Goal: Task Accomplishment & Management: Manage account settings

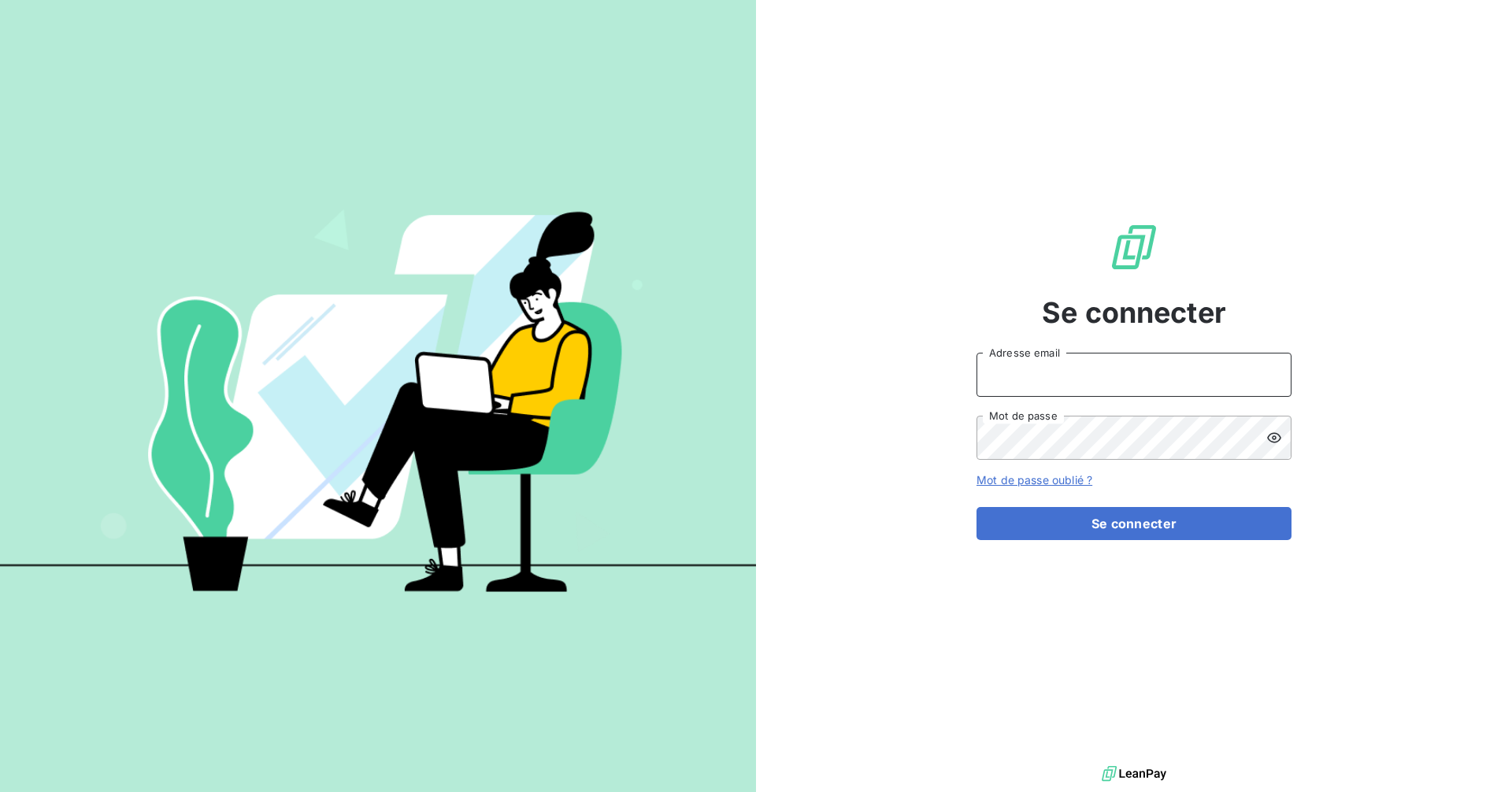
click at [1191, 380] on input "Adresse email" at bounding box center [1134, 375] width 315 height 44
type input "[PERSON_NAME][EMAIL_ADDRESS][DOMAIN_NAME]"
click at [977, 507] on button "Se connecter" at bounding box center [1134, 524] width 315 height 33
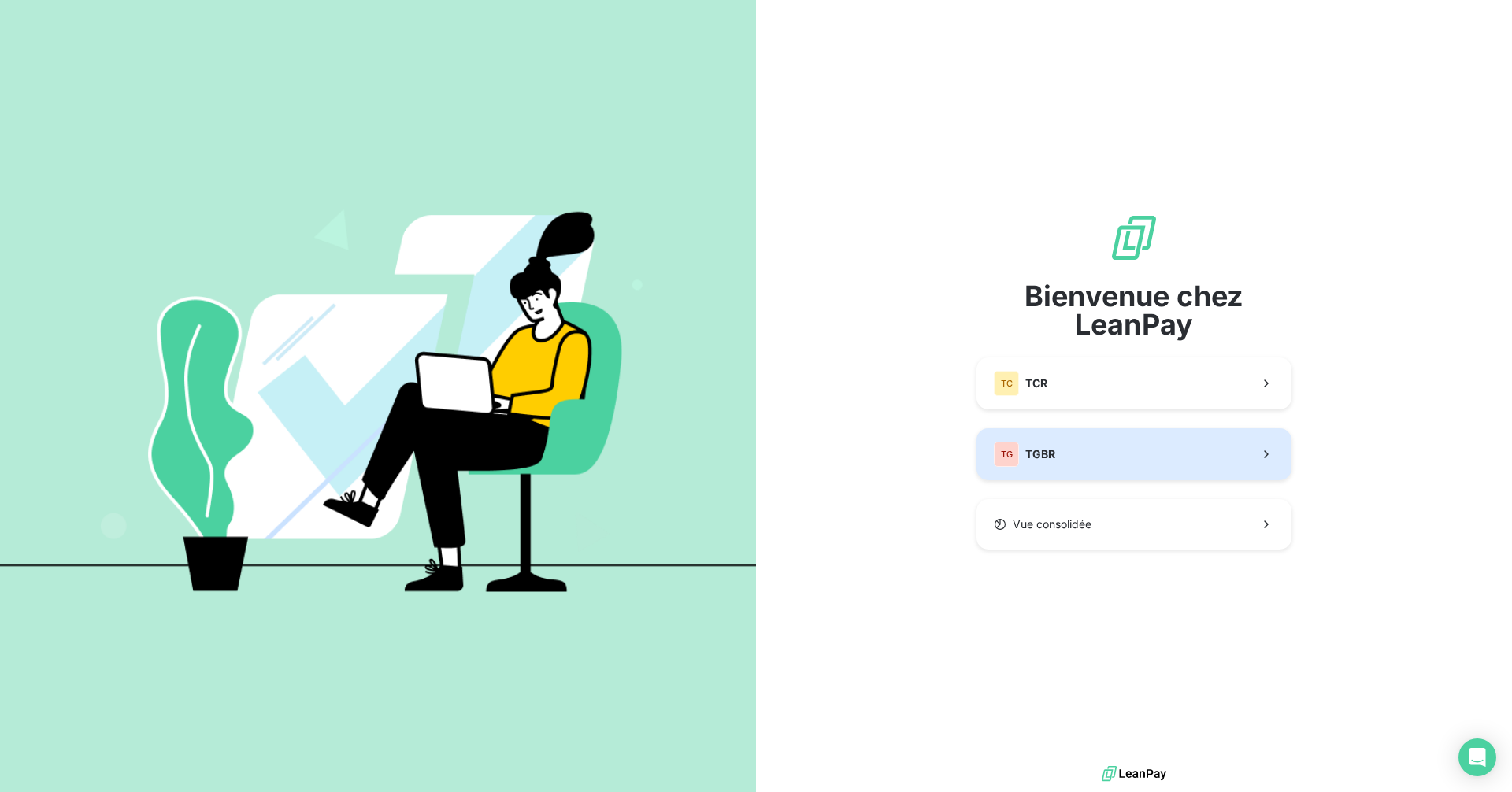
click at [1118, 457] on button "TG TGBR" at bounding box center [1134, 454] width 315 height 52
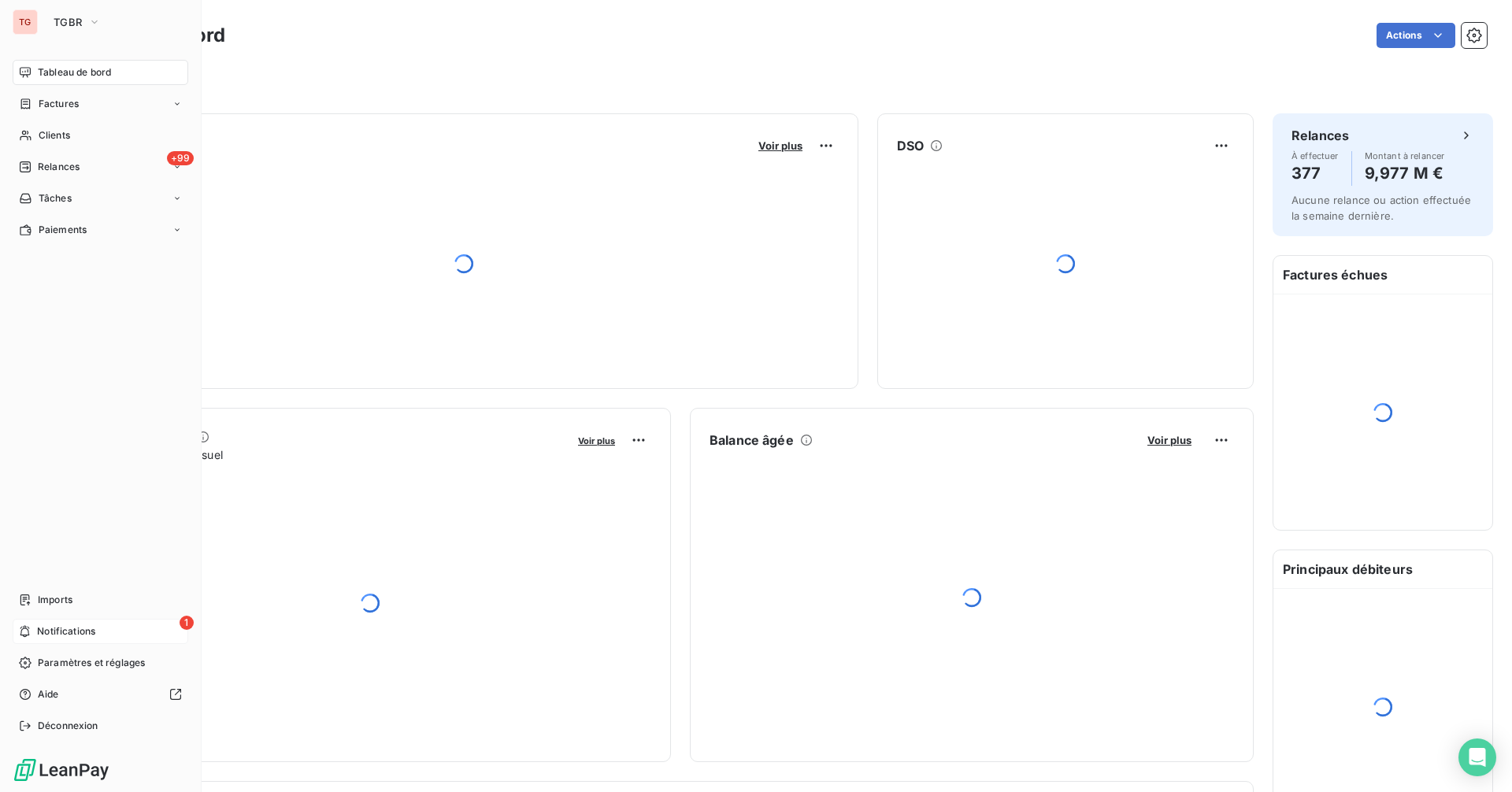
click at [141, 626] on div "1 Notifications" at bounding box center [100, 631] width 176 height 25
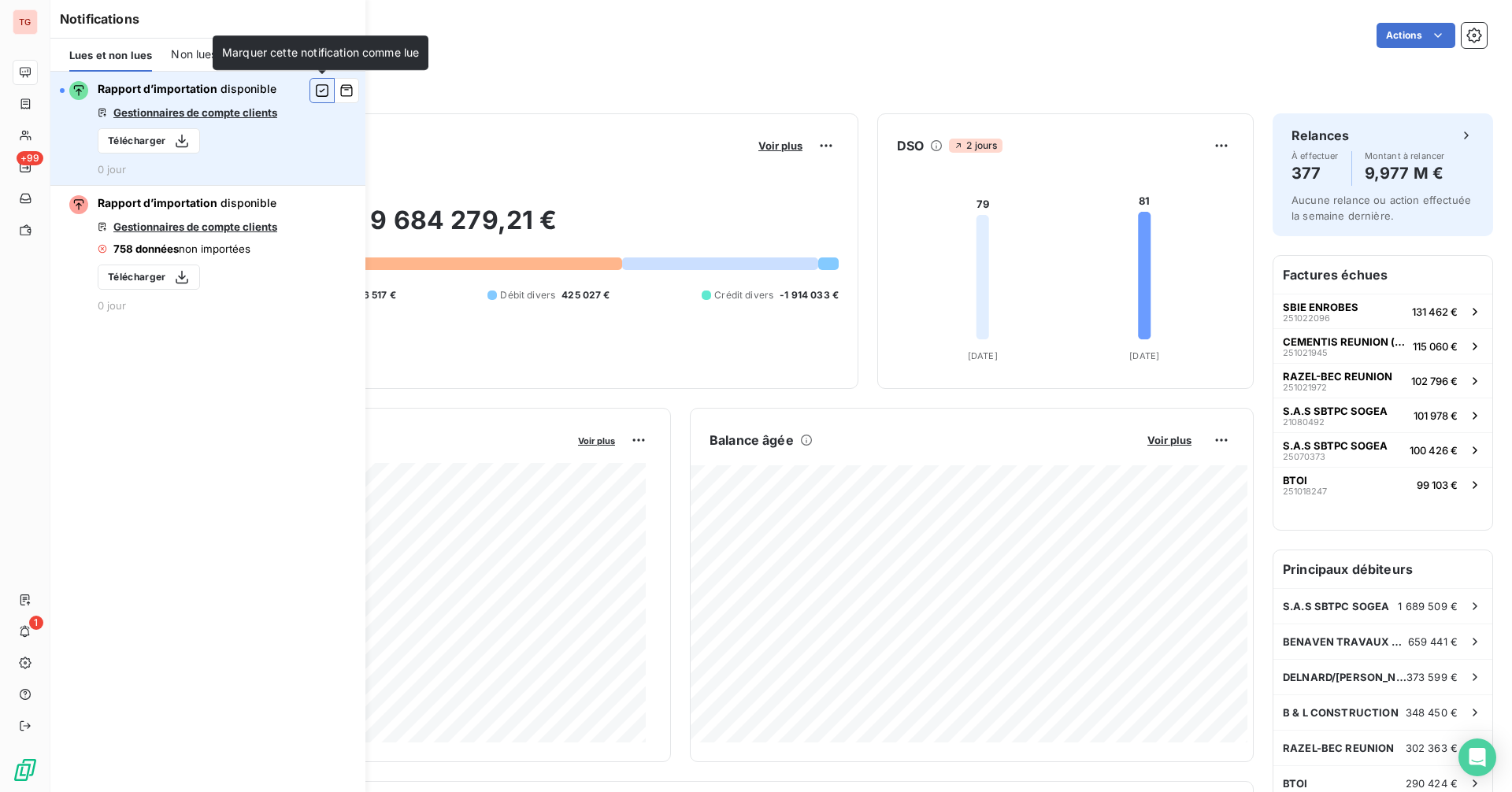
click at [326, 90] on icon "button" at bounding box center [322, 90] width 14 height 16
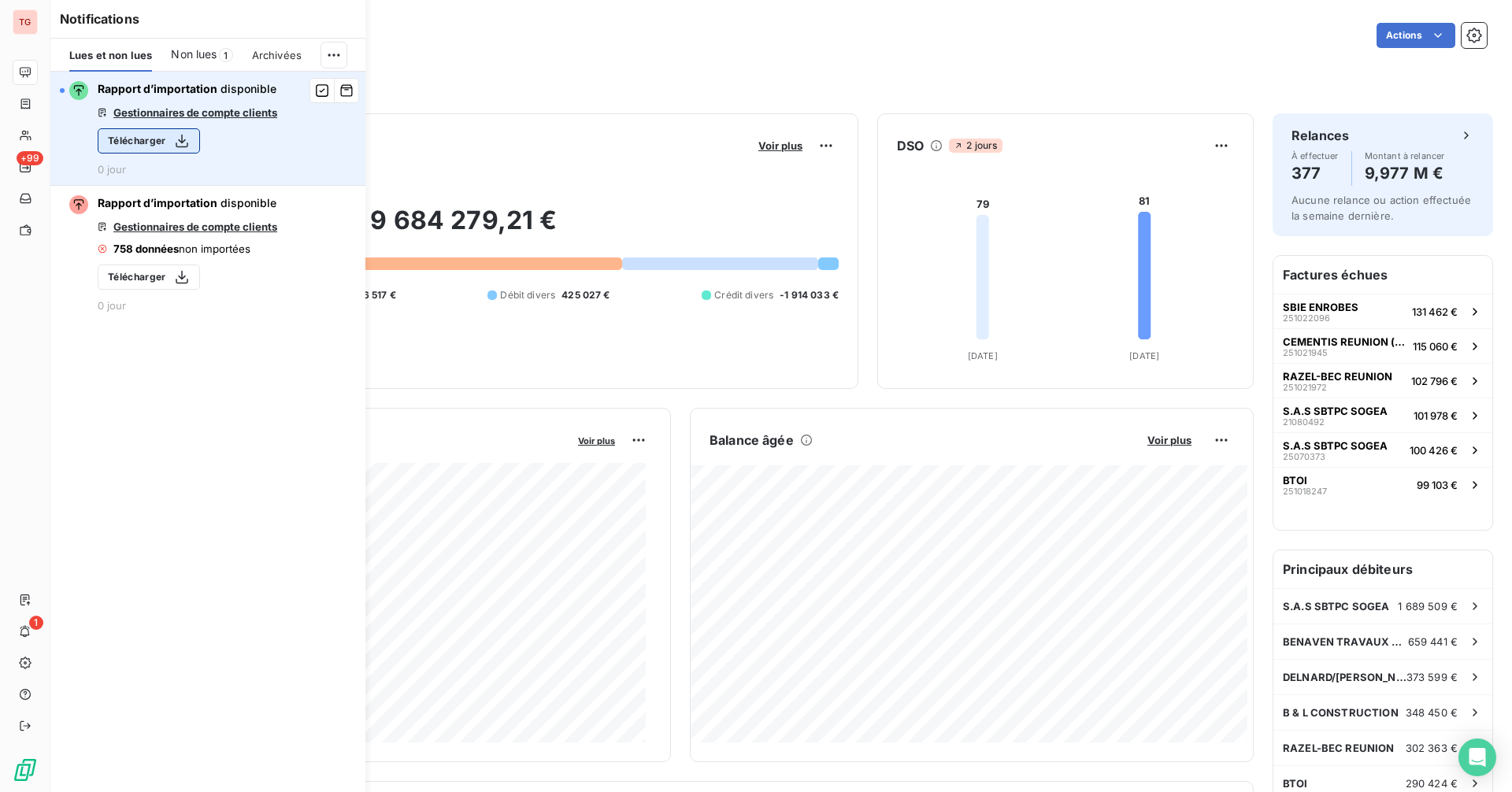
click at [159, 140] on button "Télécharger" at bounding box center [149, 141] width 102 height 25
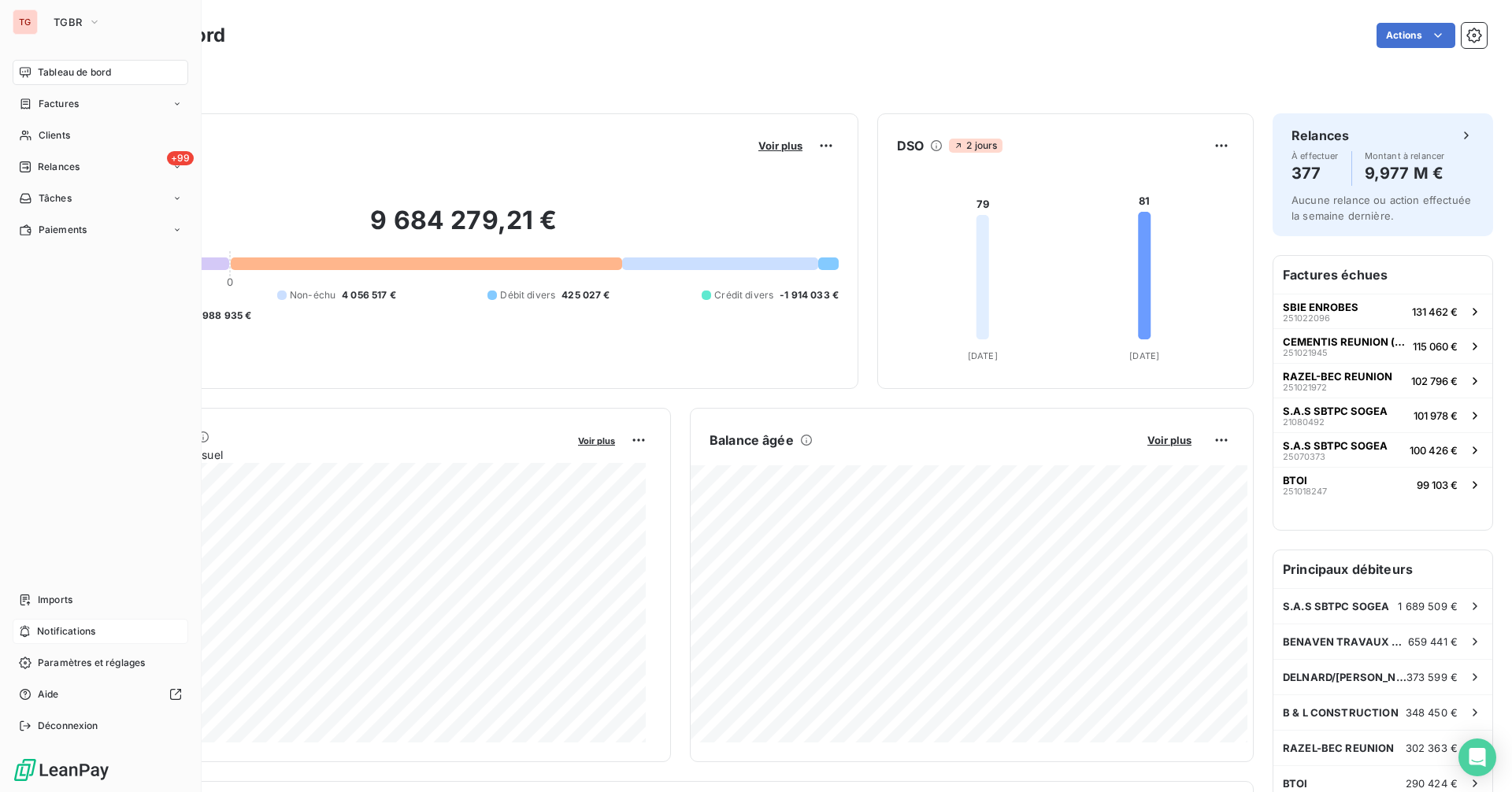
click at [73, 632] on span "Notifications" at bounding box center [66, 631] width 59 height 14
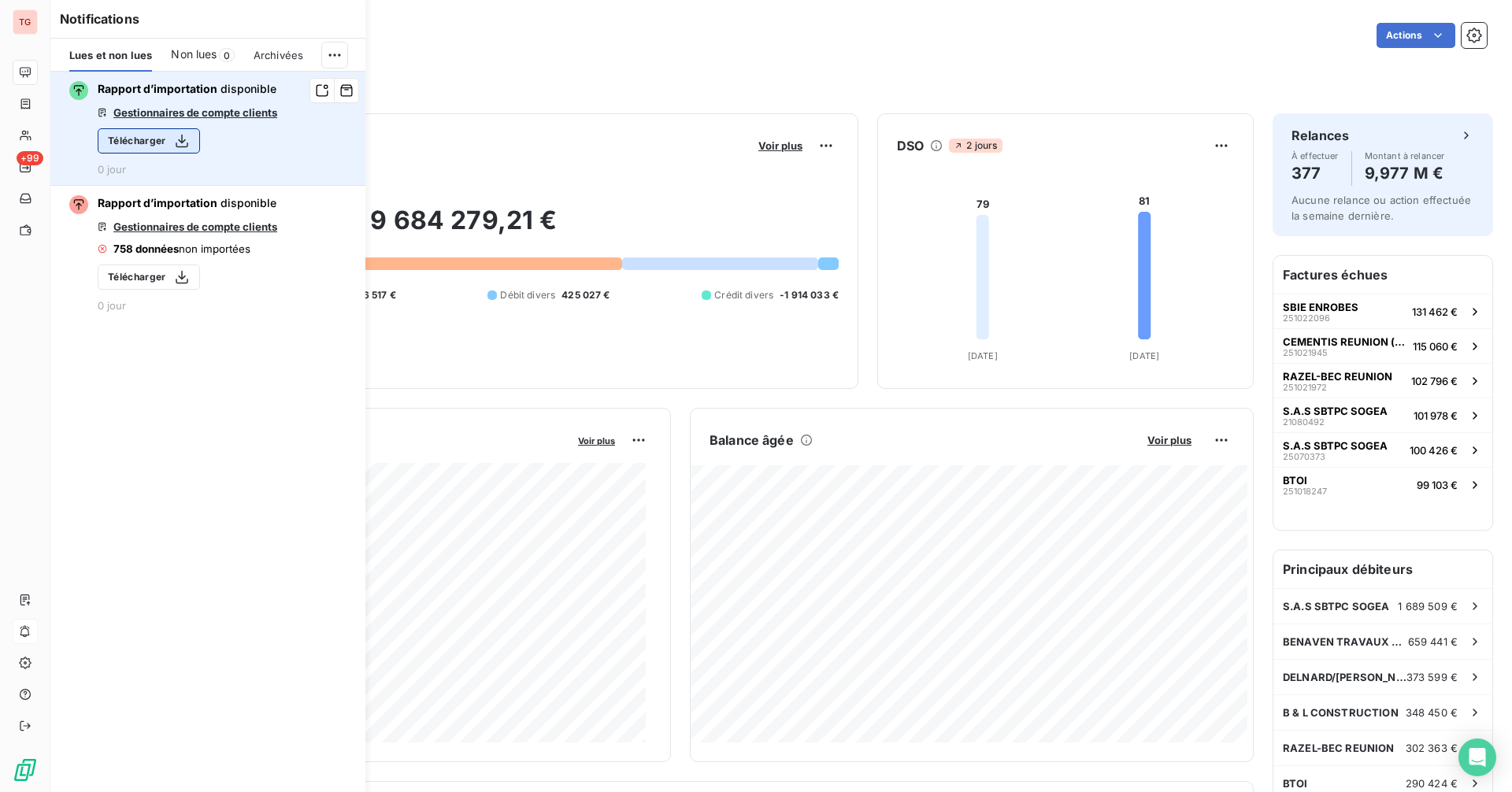
click at [180, 137] on icon "button" at bounding box center [181, 141] width 16 height 16
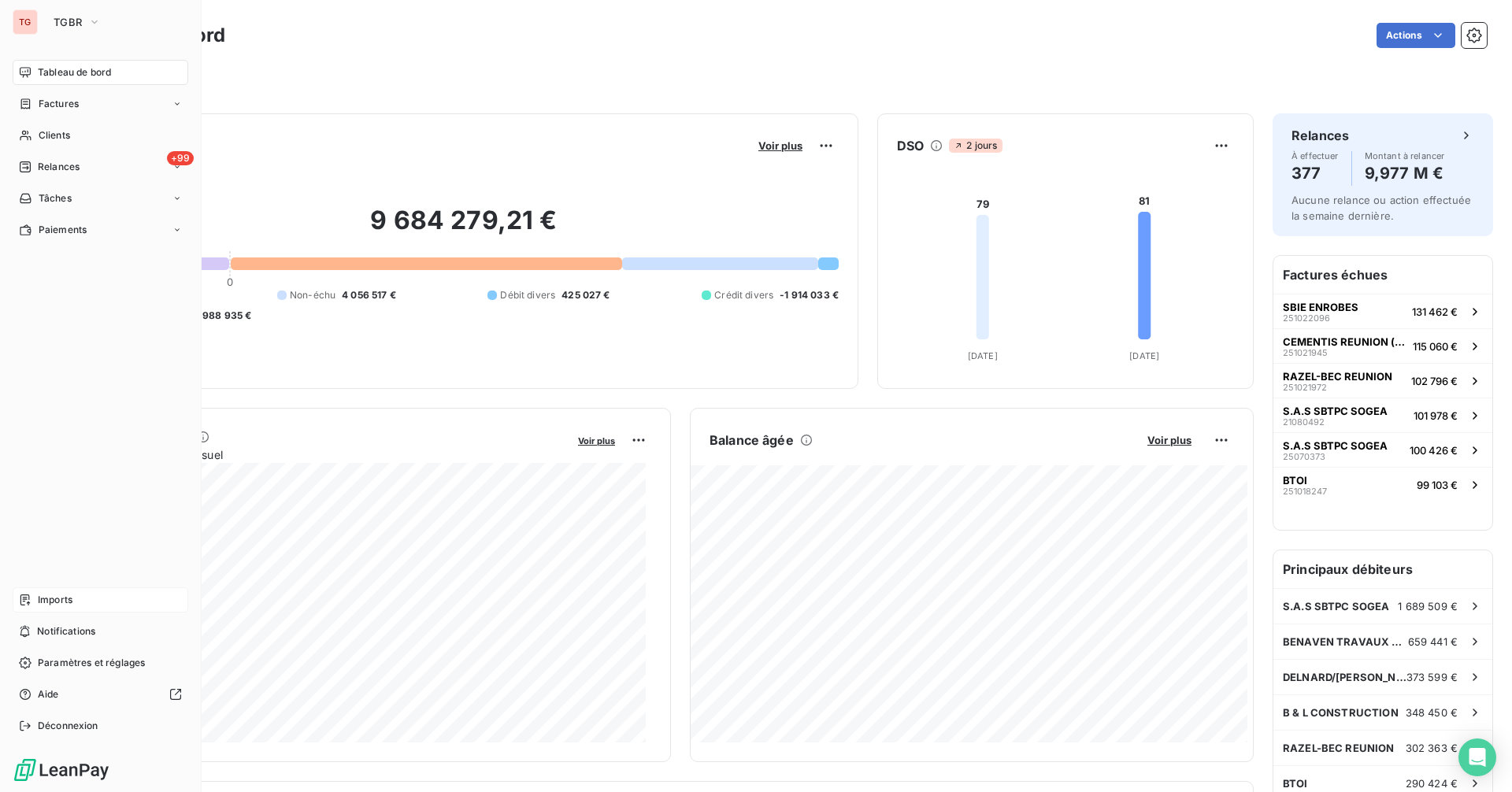
click at [80, 604] on div "Imports" at bounding box center [100, 600] width 176 height 25
click at [84, 625] on span "Notifications" at bounding box center [66, 631] width 59 height 14
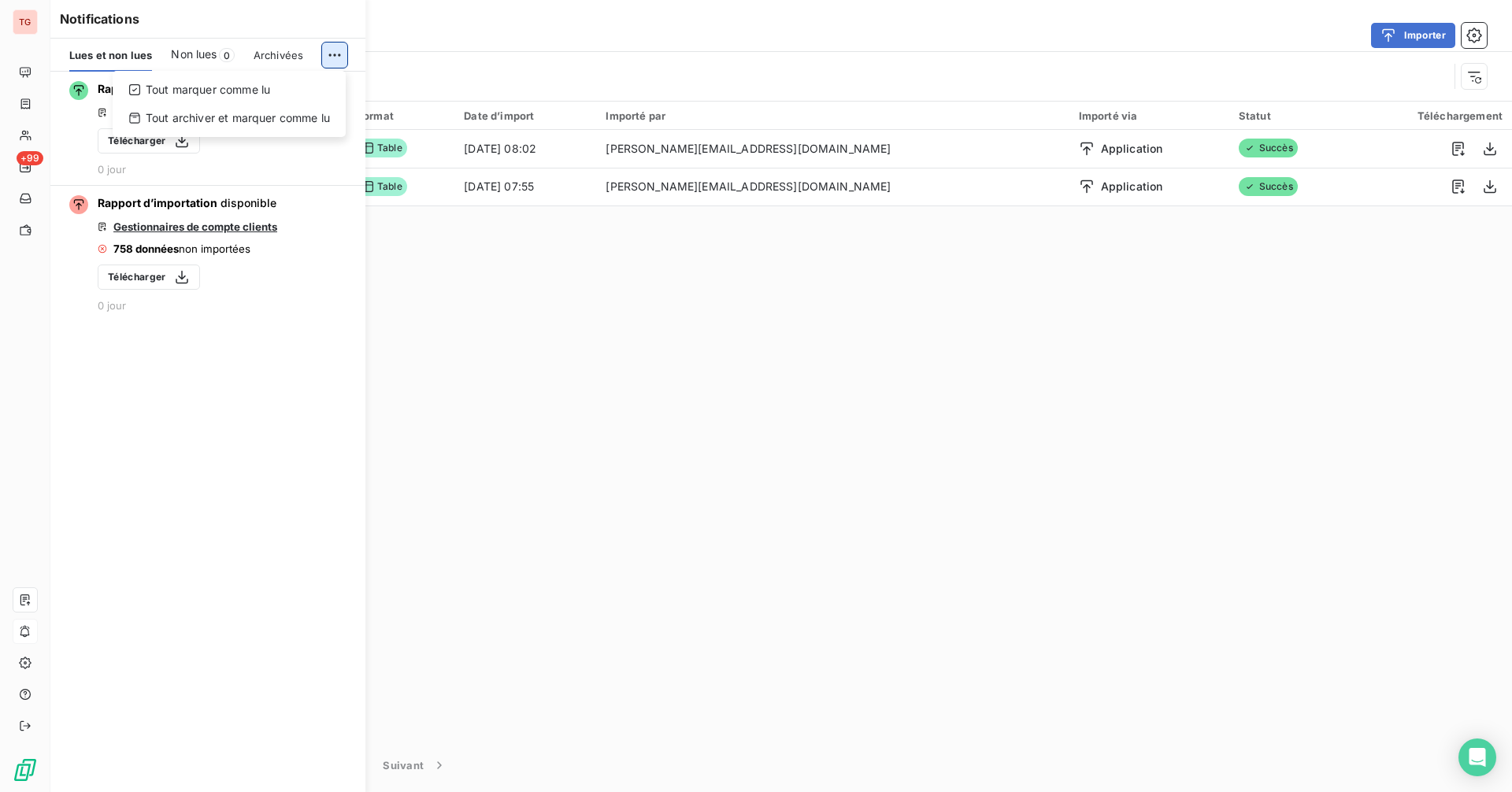
click at [340, 54] on html "TG +99 Derniers imports Importer Type d’import : Gestionnaires de compte Import…" at bounding box center [756, 396] width 1512 height 792
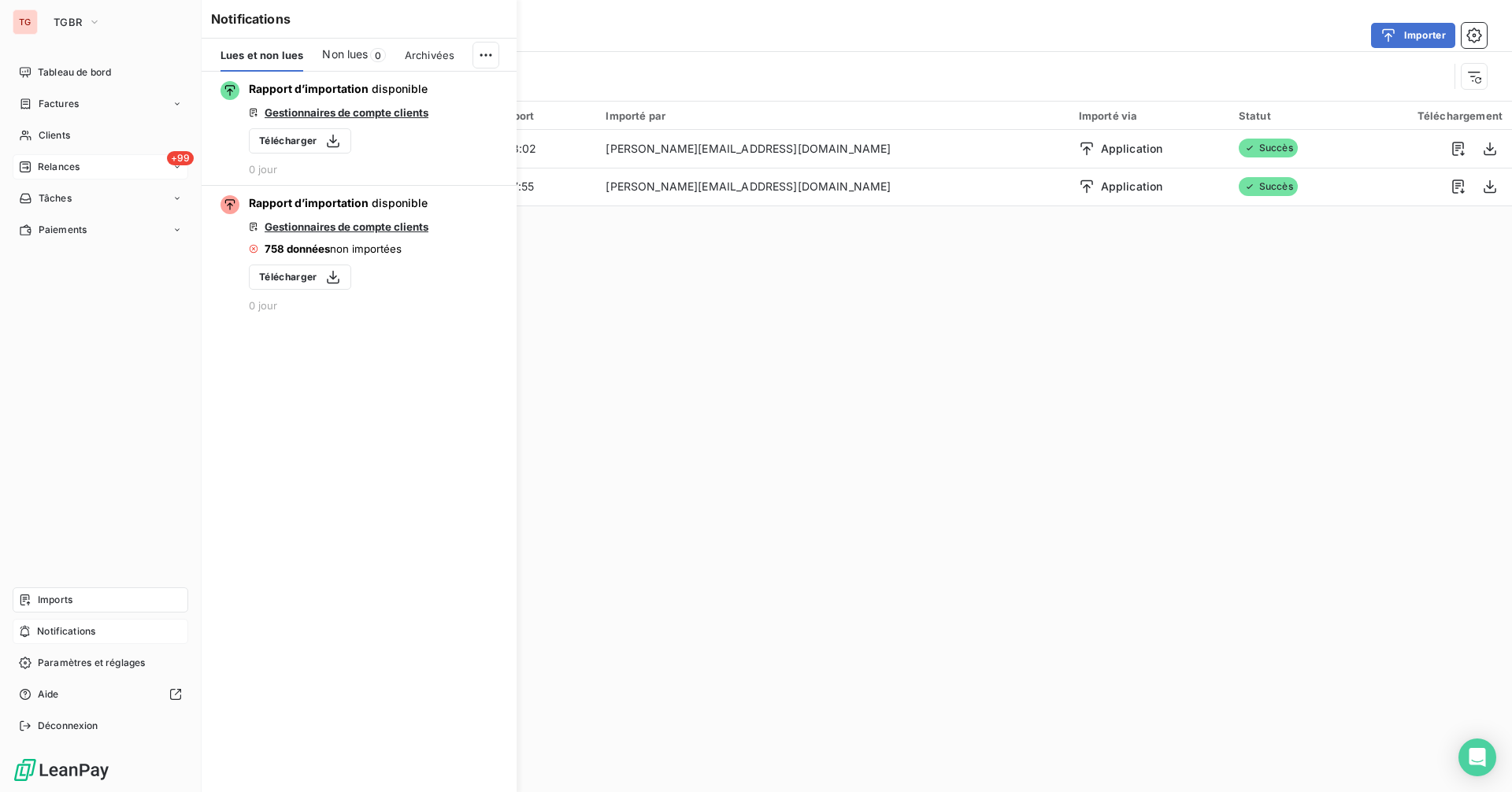
click at [67, 170] on span "Relances" at bounding box center [59, 166] width 42 height 14
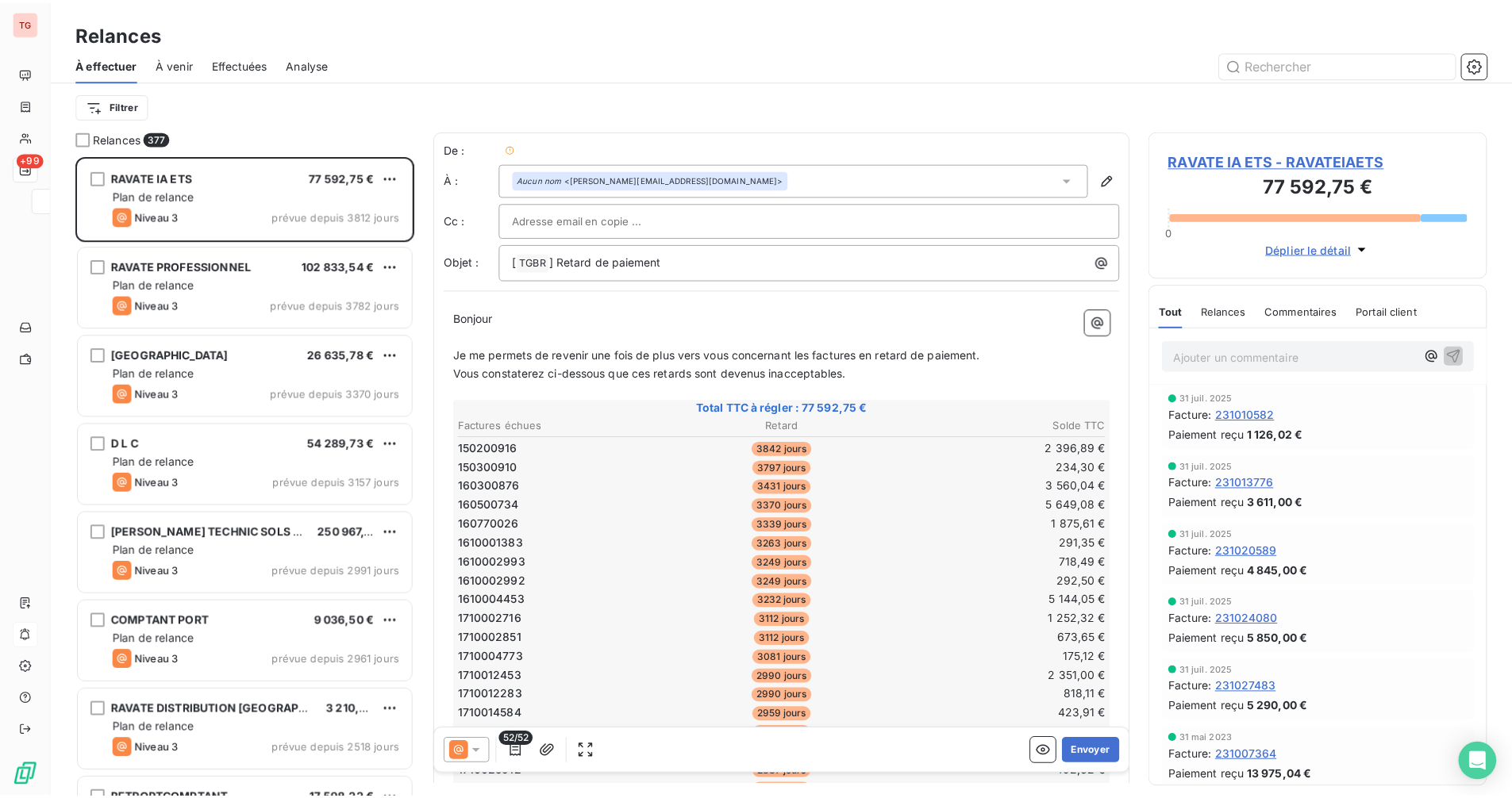
scroll to position [631, 330]
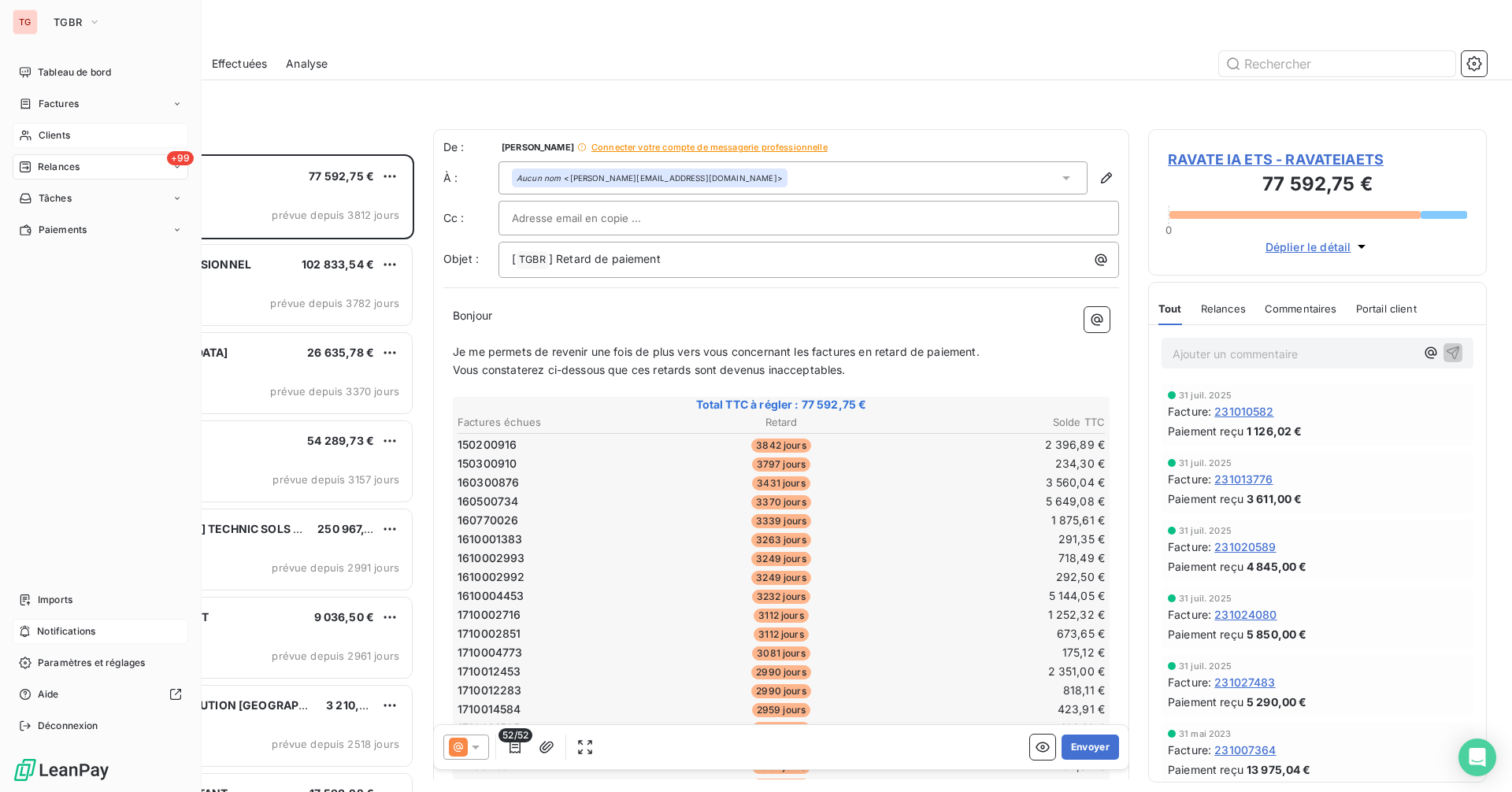
click at [93, 125] on div "Clients" at bounding box center [100, 135] width 176 height 25
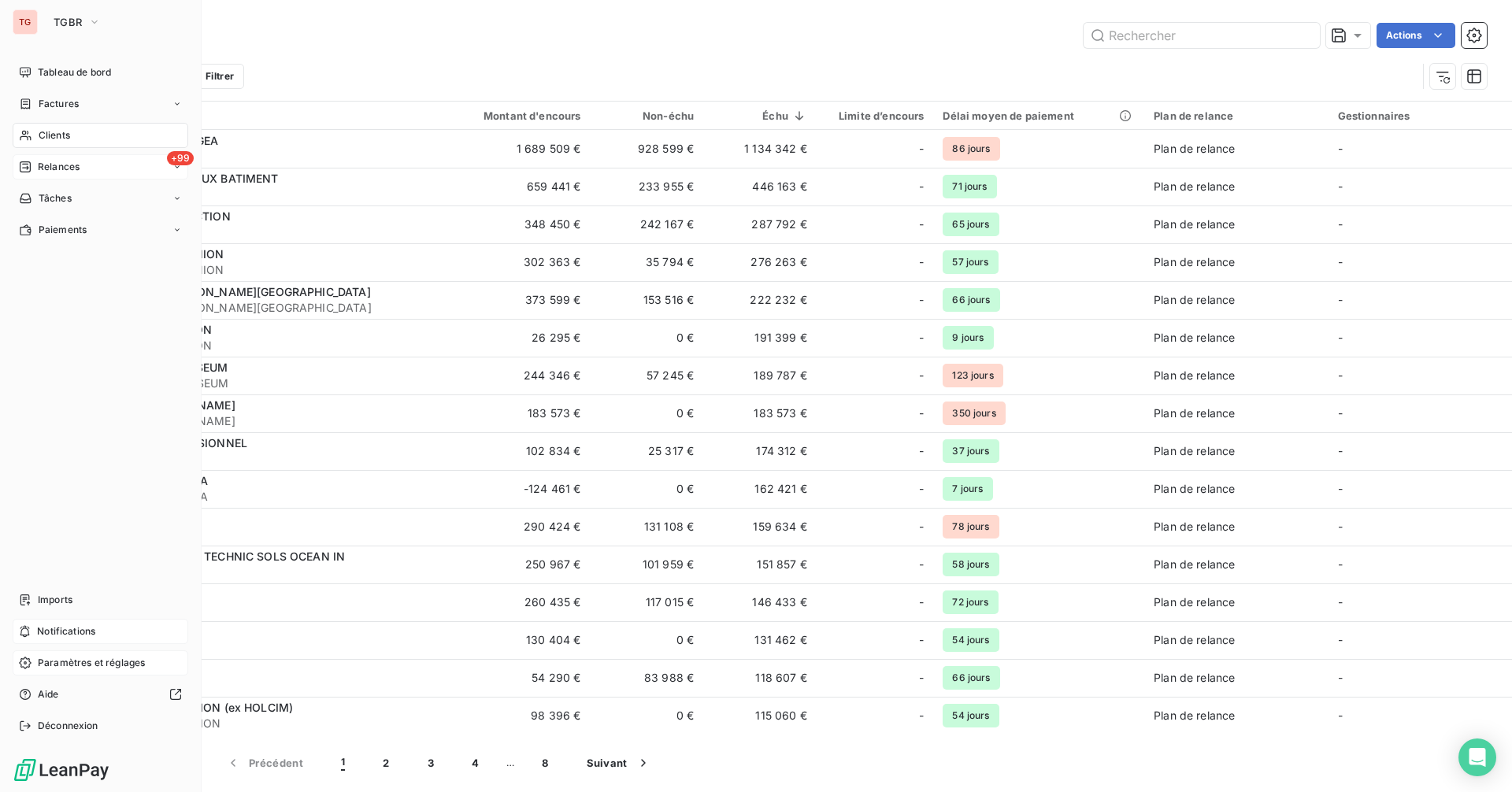
click at [73, 658] on span "Paramètres et réglages" at bounding box center [91, 662] width 107 height 14
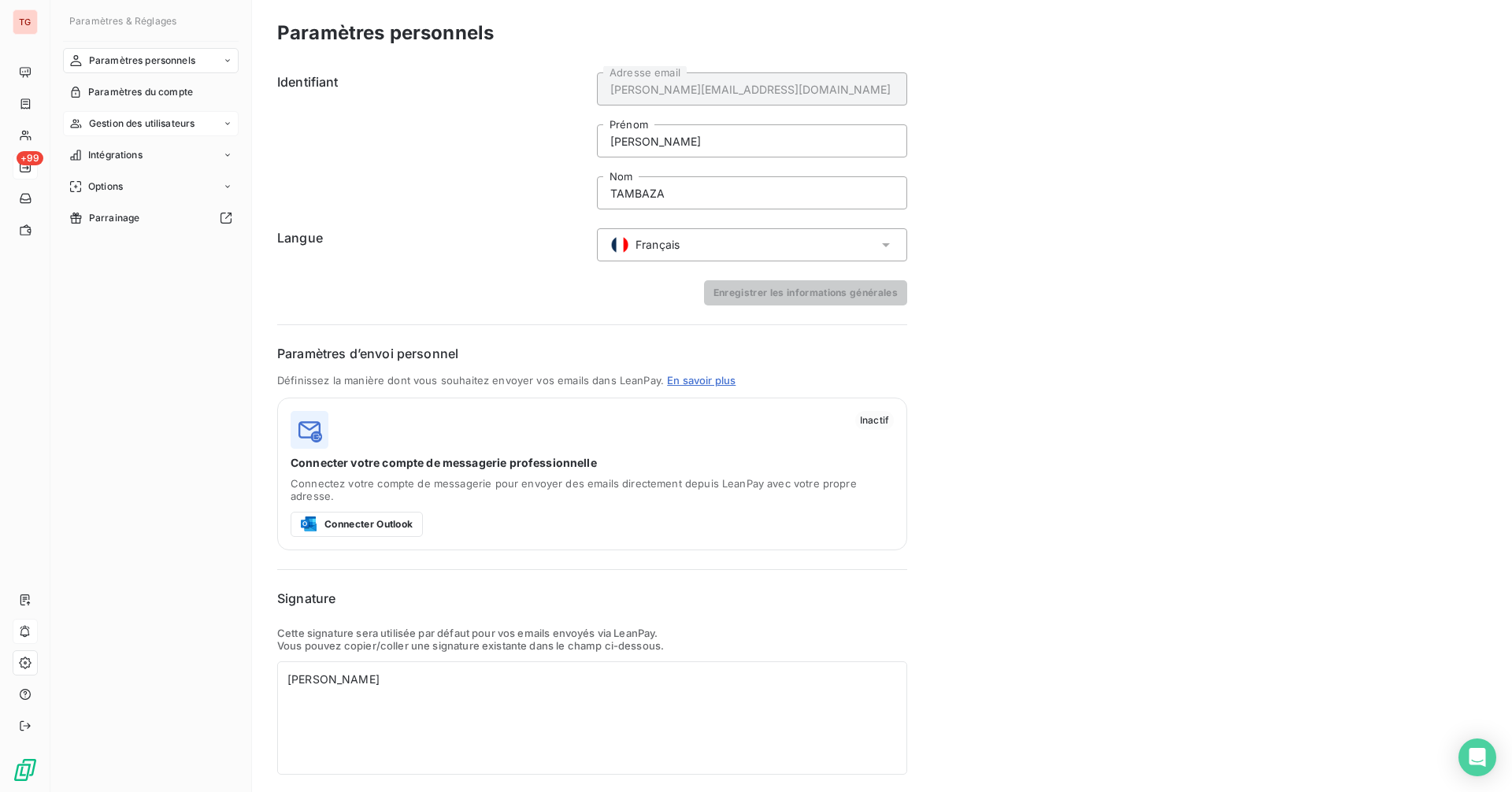
click at [166, 120] on span "Gestion des utilisateurs" at bounding box center [141, 123] width 106 height 14
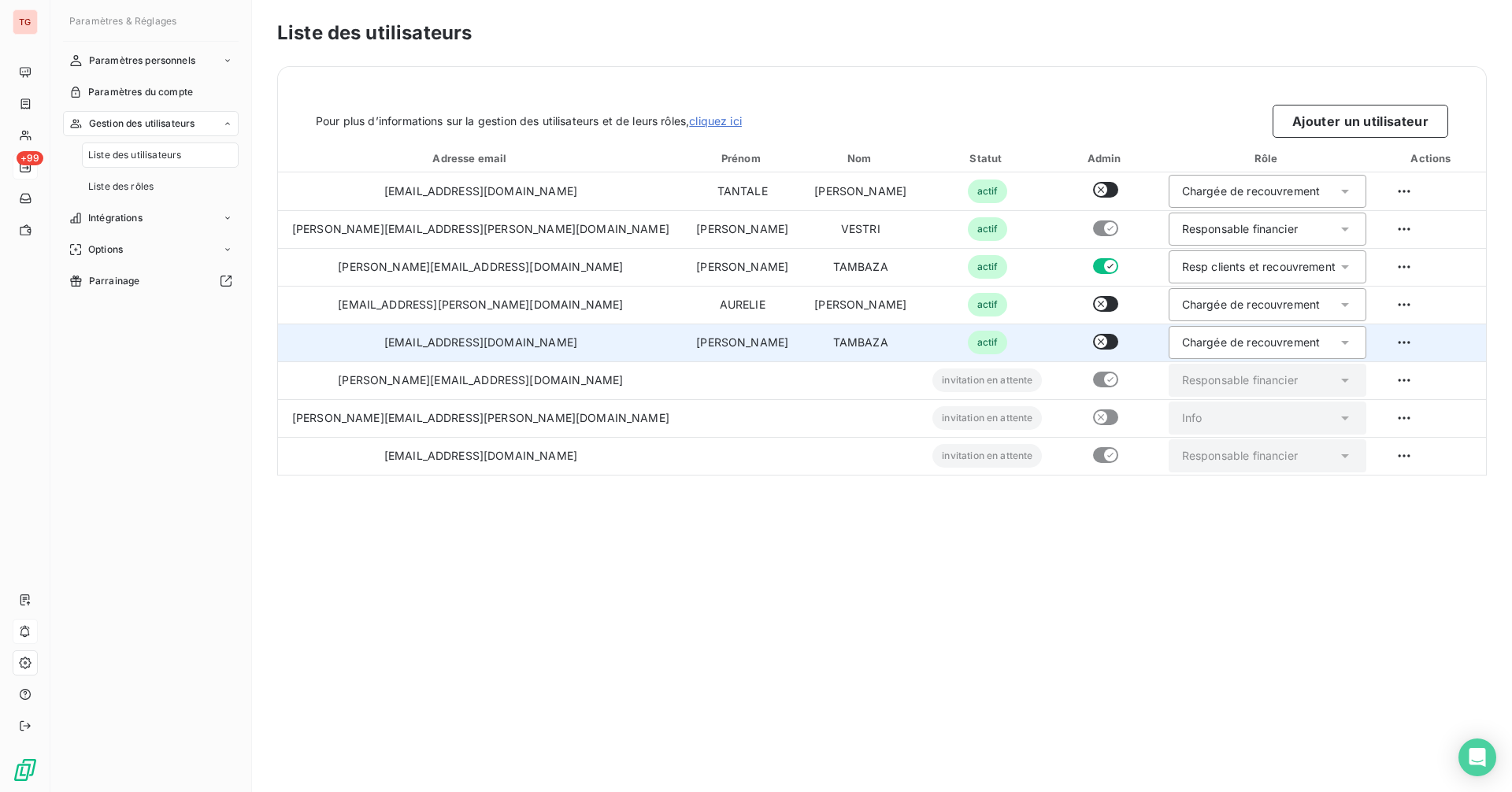
click at [1337, 339] on icon at bounding box center [1345, 342] width 16 height 16
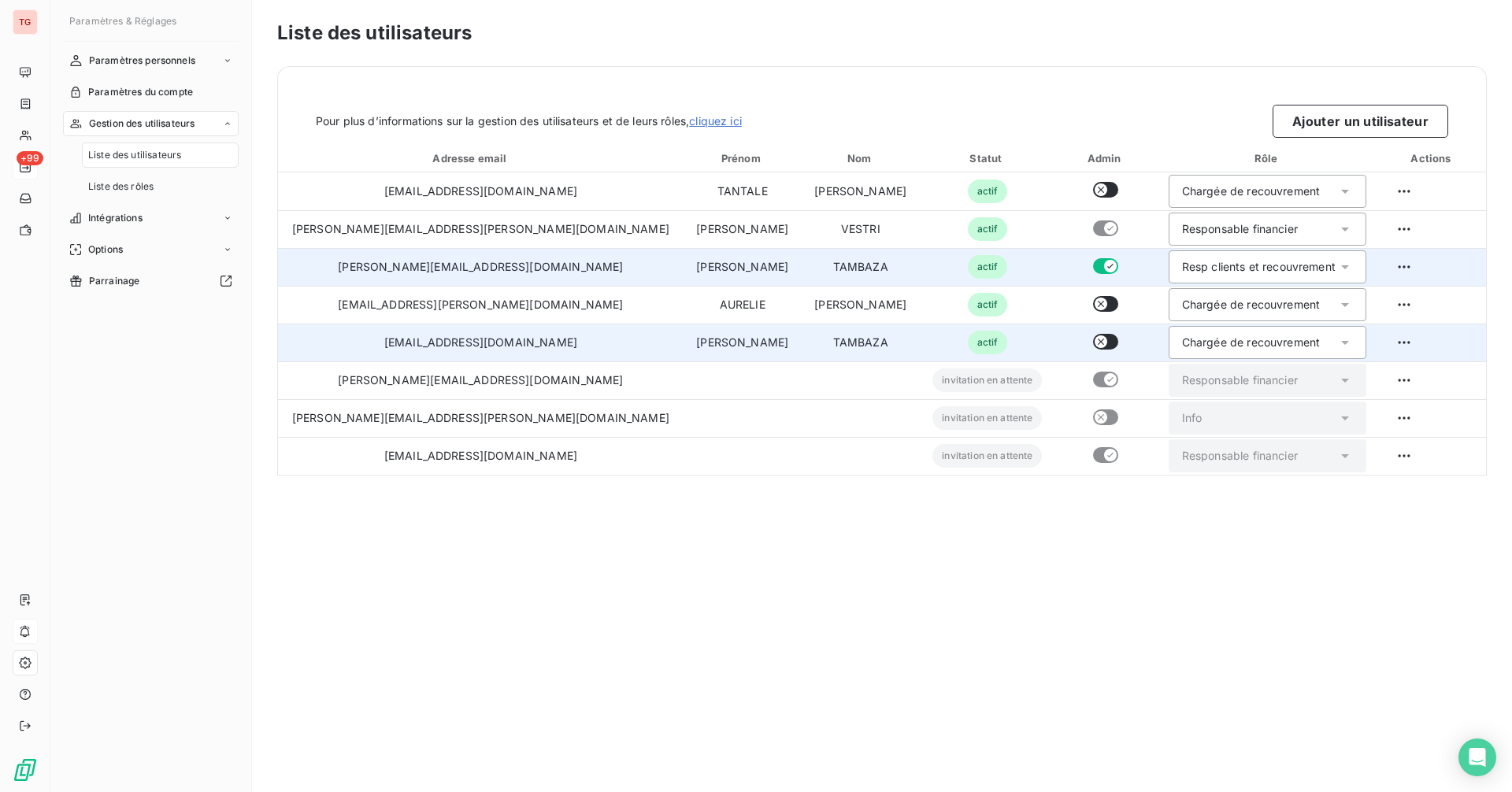
click at [1337, 263] on icon at bounding box center [1345, 267] width 16 height 16
click at [1390, 340] on html "TG +99 Paramètres & Réglages Paramètres personnels Paramètres du compte Gestion…" at bounding box center [756, 396] width 1512 height 792
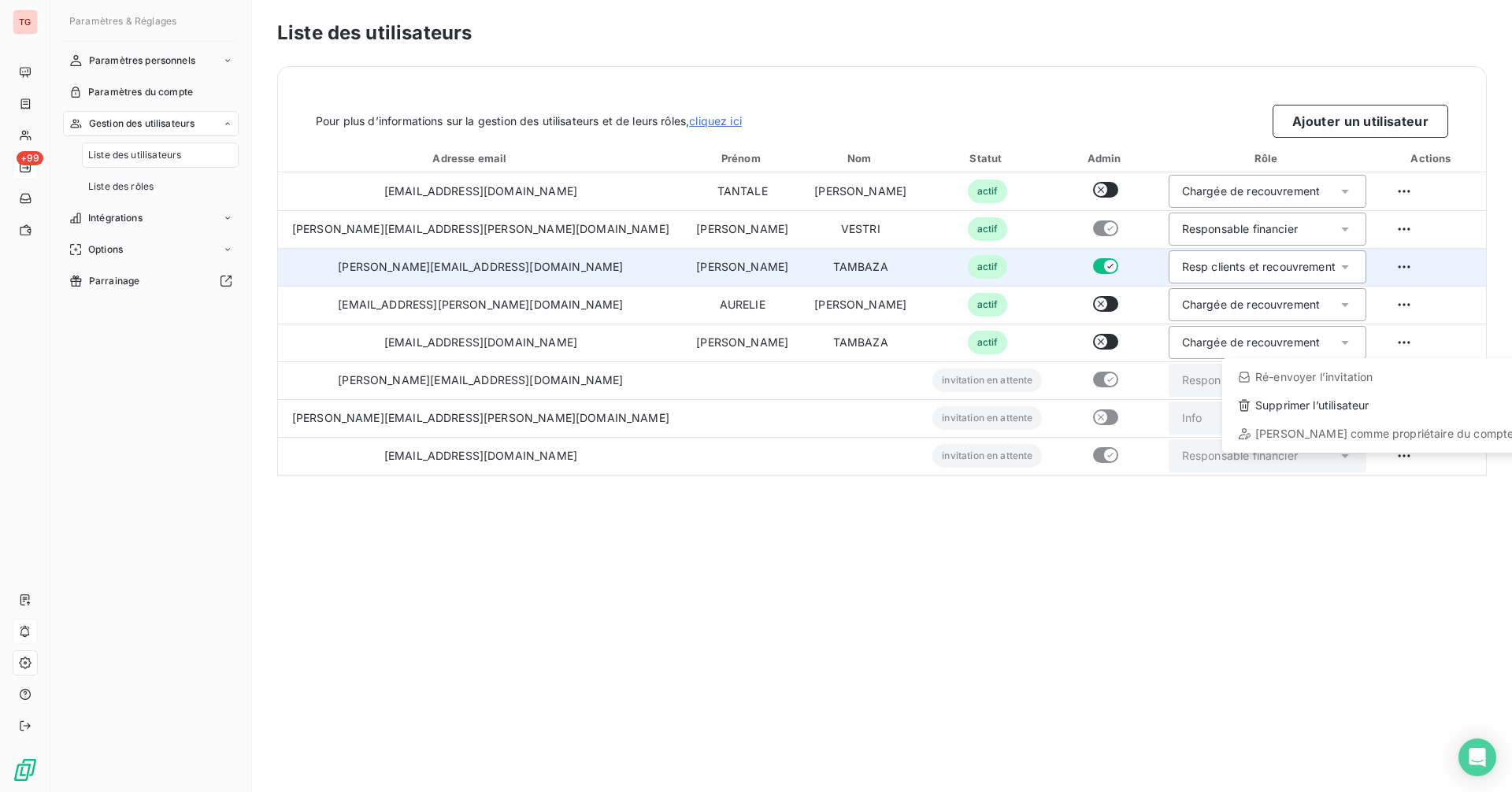
click at [1170, 655] on html "TG +99 Paramètres & Réglages Paramètres personnels Paramètres du compte Gestion…" at bounding box center [756, 396] width 1512 height 792
click at [134, 184] on span "Liste des rôles" at bounding box center [120, 187] width 65 height 14
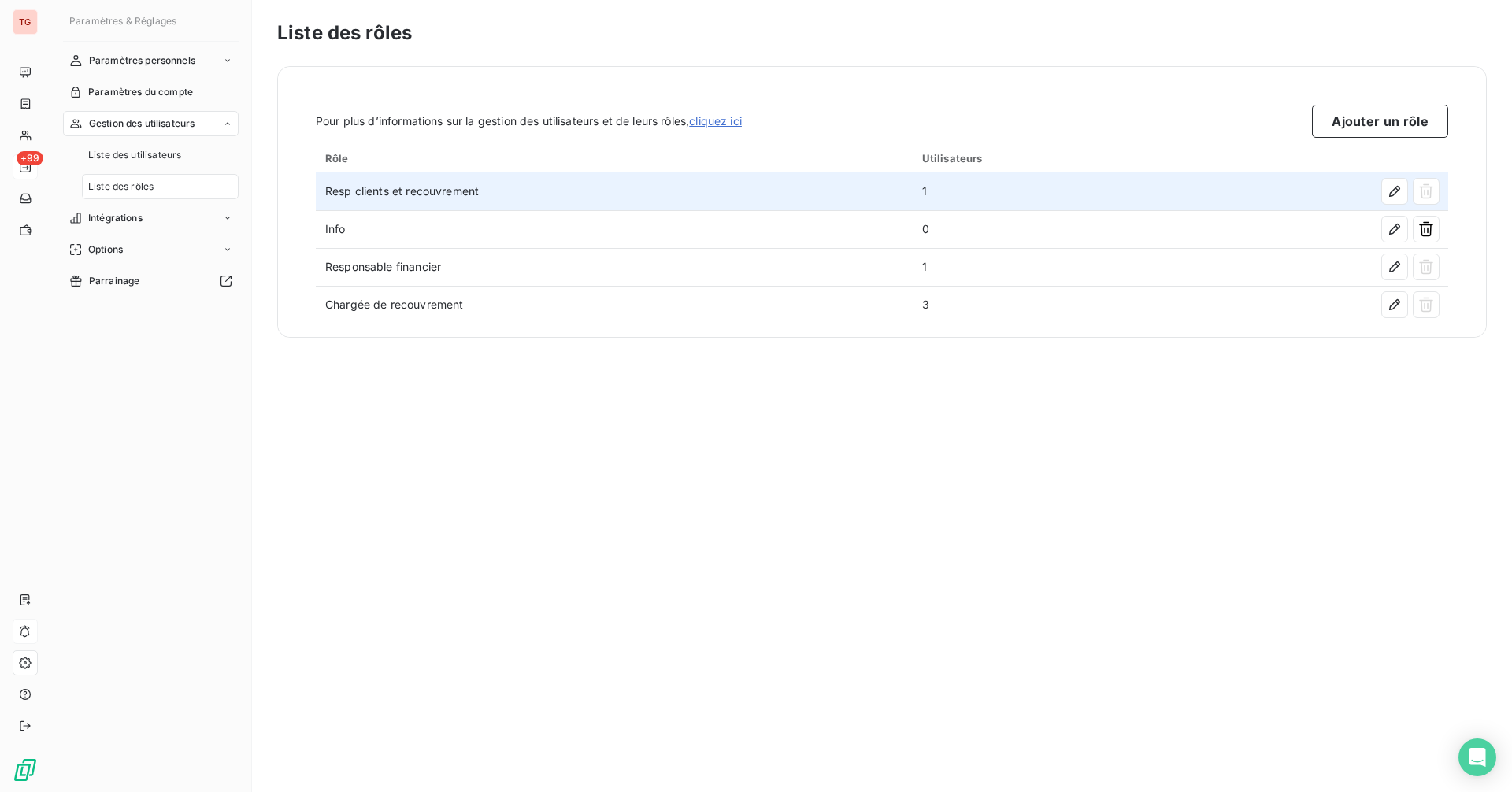
click at [1173, 196] on td "1" at bounding box center [1050, 191] width 274 height 38
click at [1386, 192] on button "button" at bounding box center [1395, 192] width 25 height 25
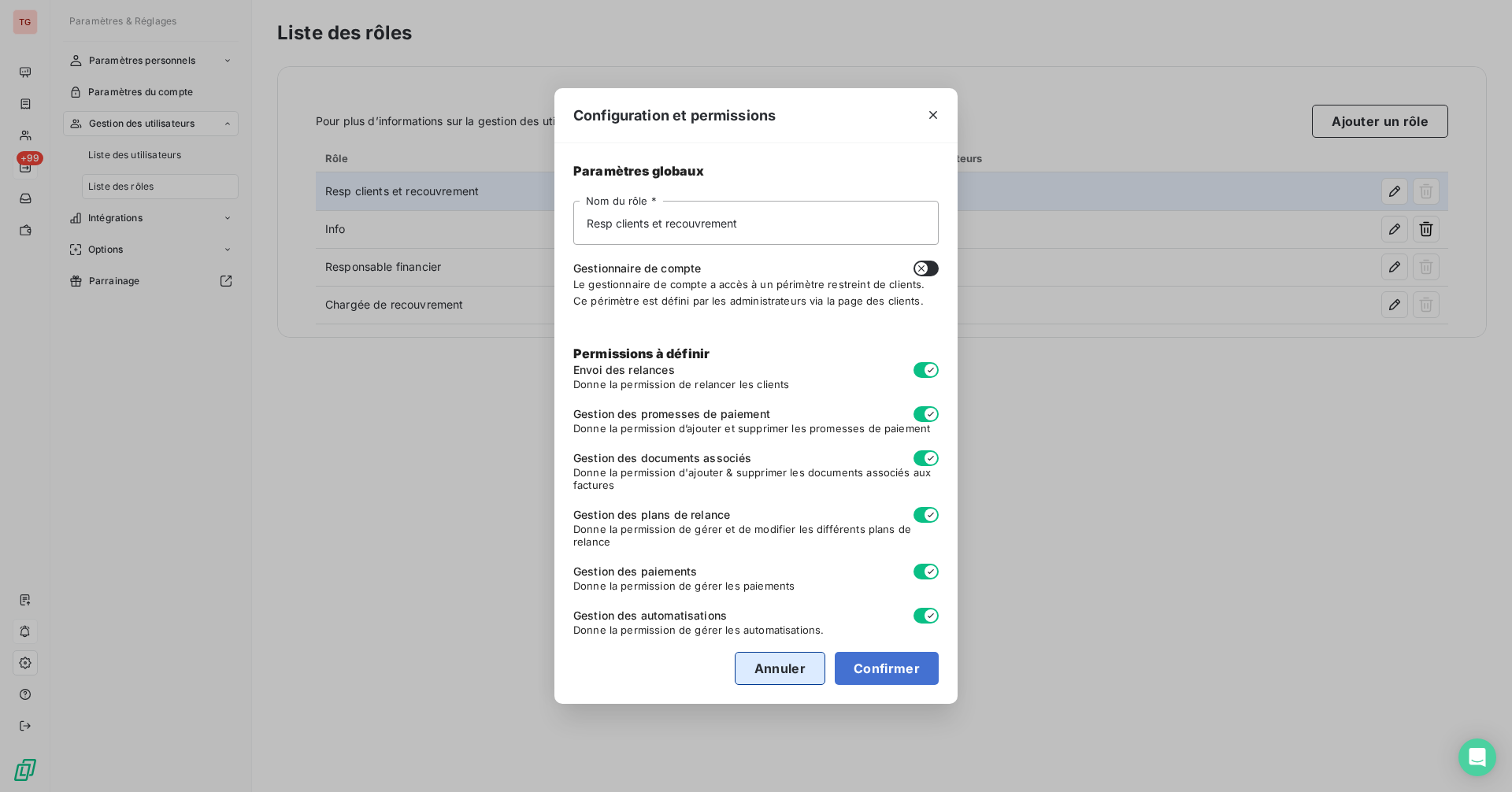
click at [788, 669] on button "Annuler" at bounding box center [780, 669] width 90 height 33
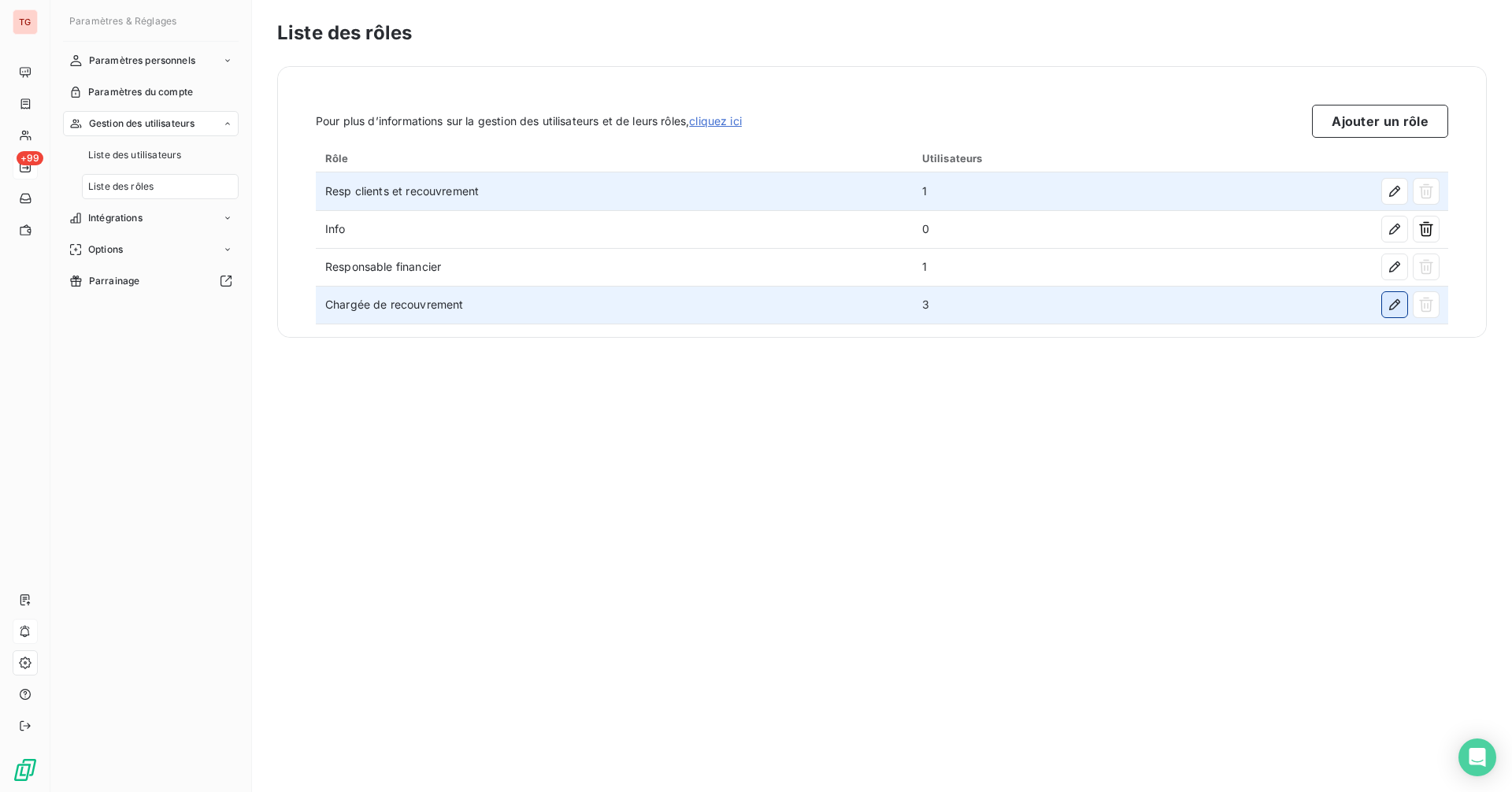
click at [1402, 305] on button "button" at bounding box center [1395, 304] width 25 height 25
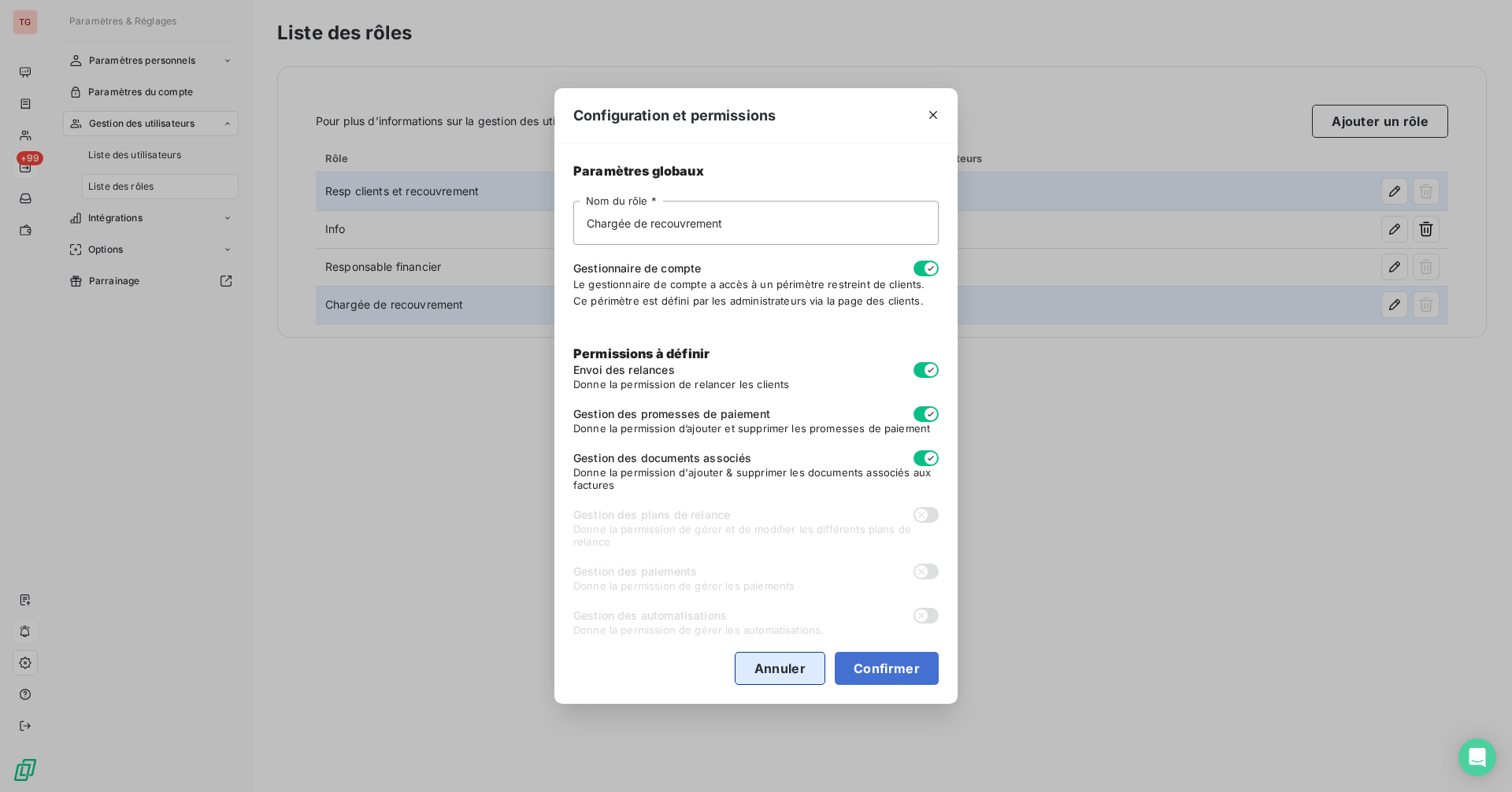
click at [791, 679] on button "Annuler" at bounding box center [780, 669] width 90 height 33
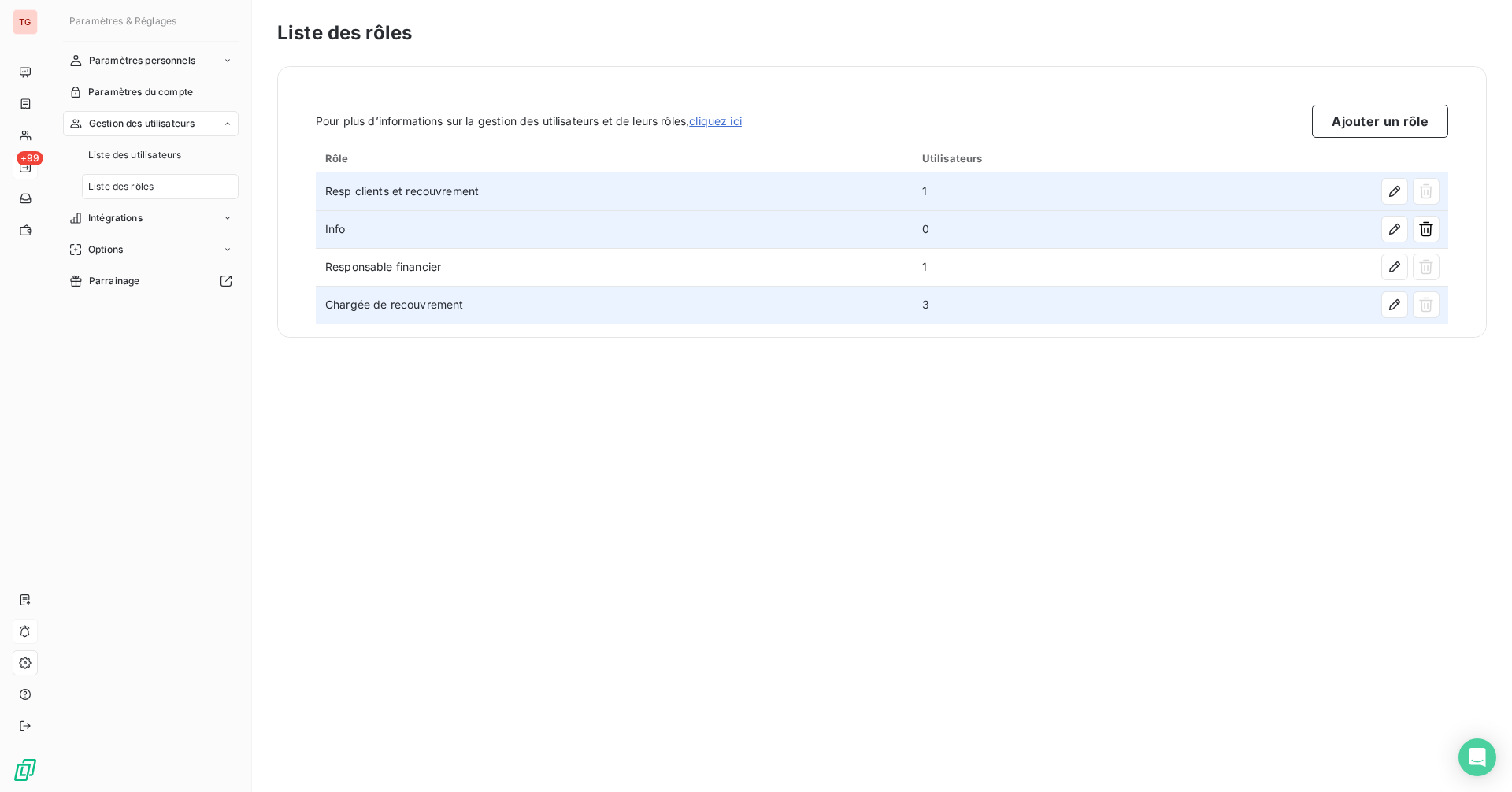
click at [1319, 231] on div at bounding box center [1318, 229] width 243 height 25
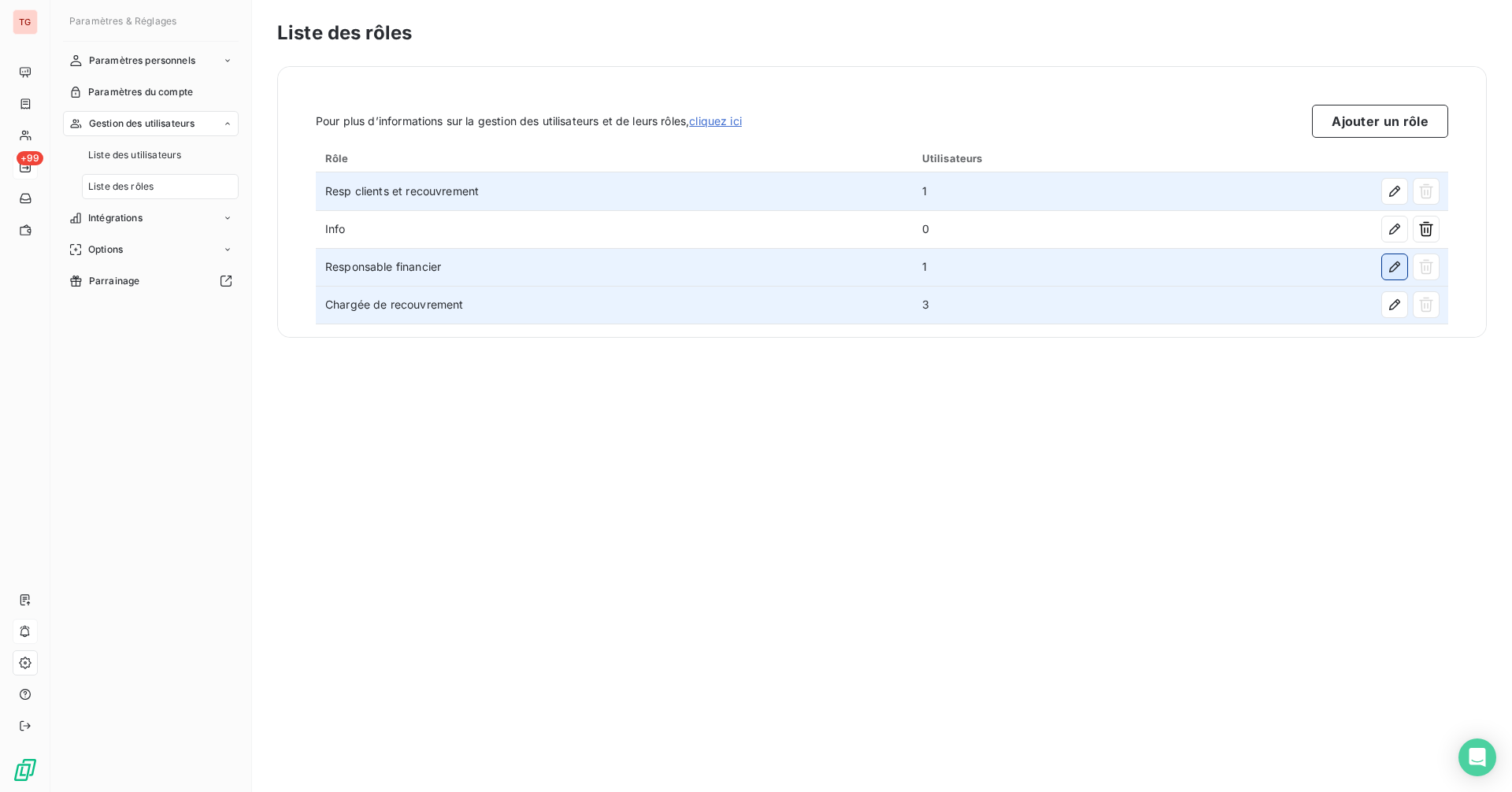
click at [1392, 265] on icon "button" at bounding box center [1394, 267] width 16 height 16
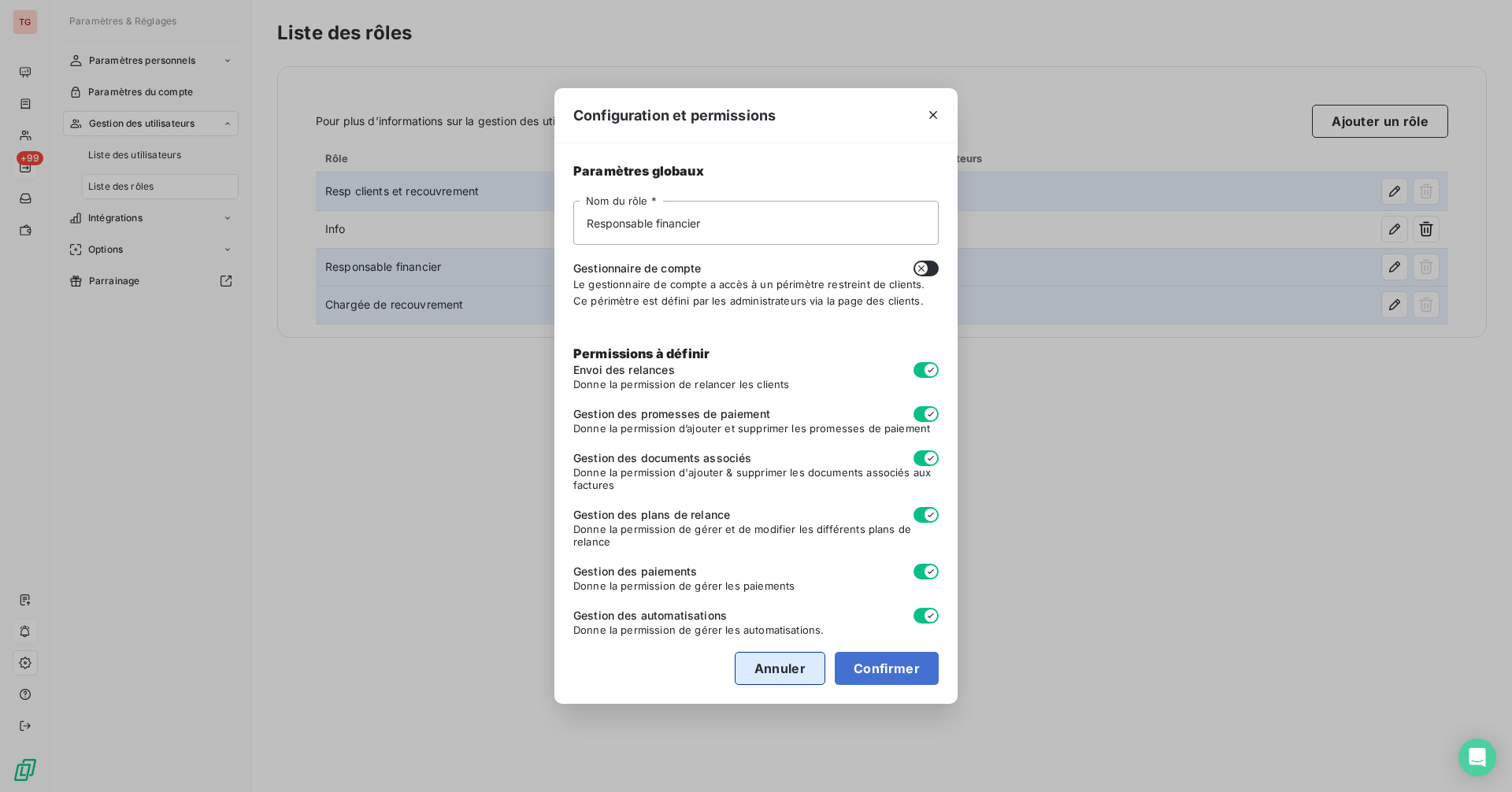
click at [810, 674] on button "Annuler" at bounding box center [780, 669] width 90 height 33
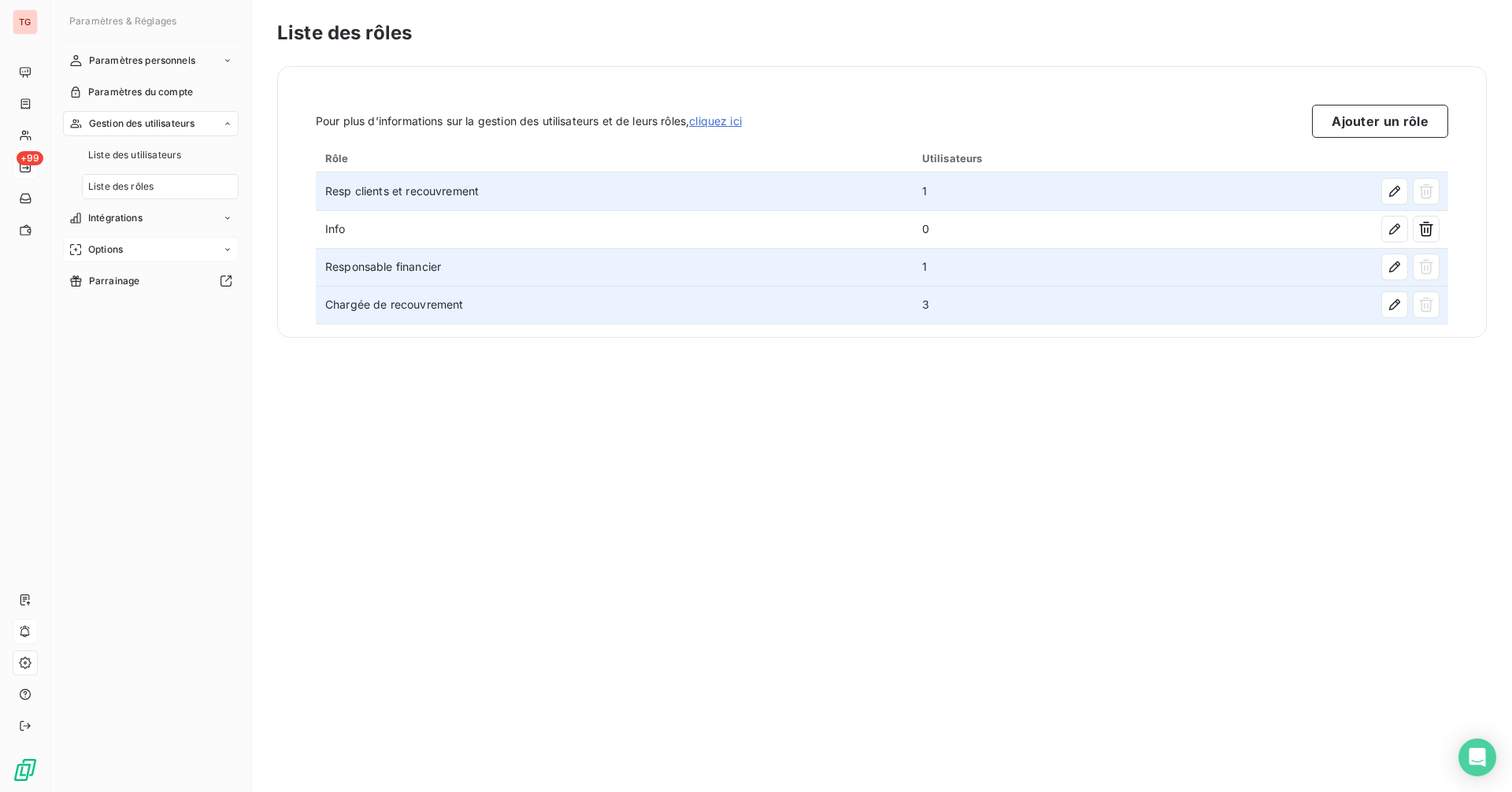
click at [229, 250] on icon at bounding box center [227, 249] width 9 height 9
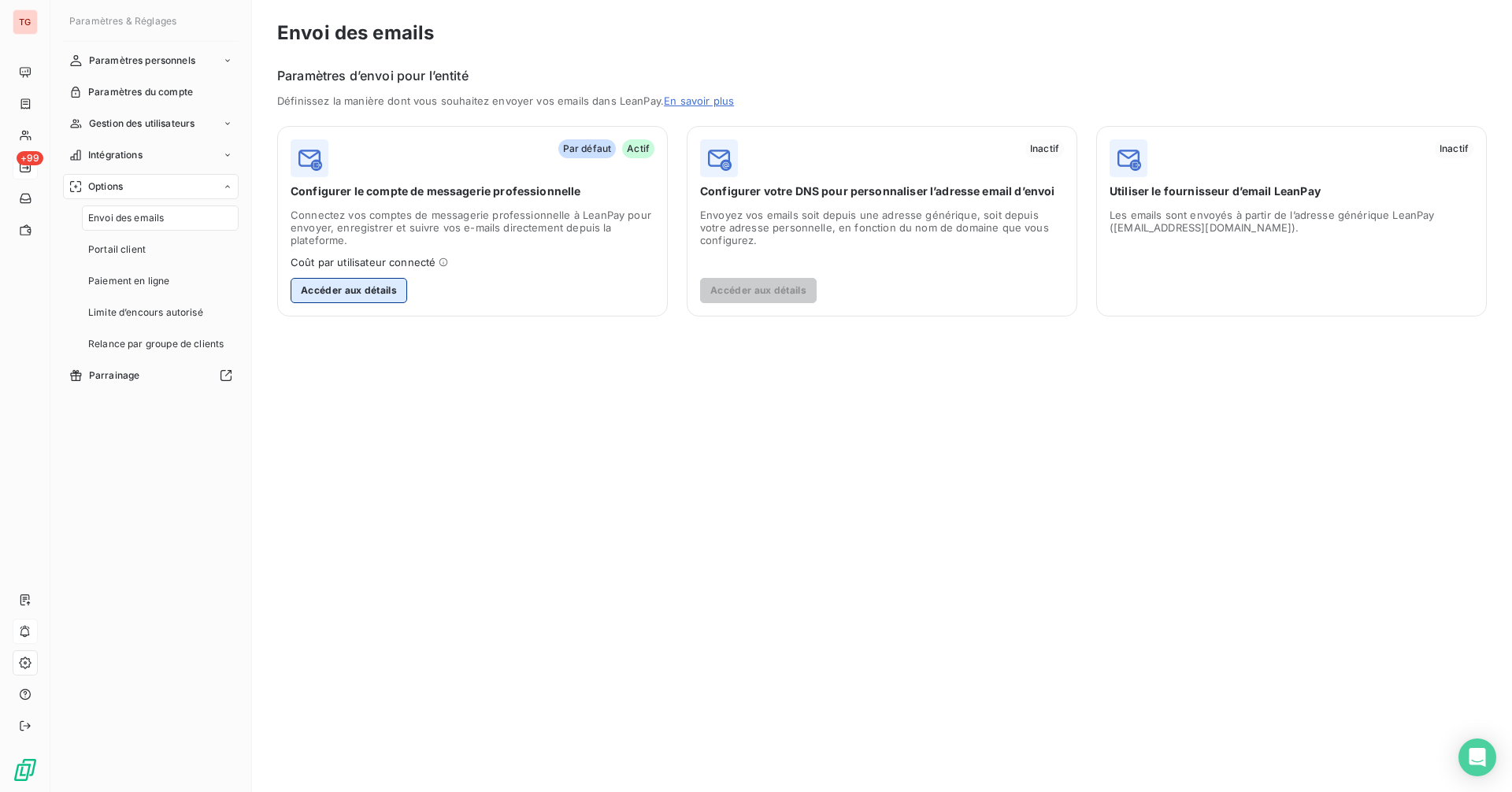
click at [380, 289] on button "Accéder aux détails" at bounding box center [349, 290] width 116 height 25
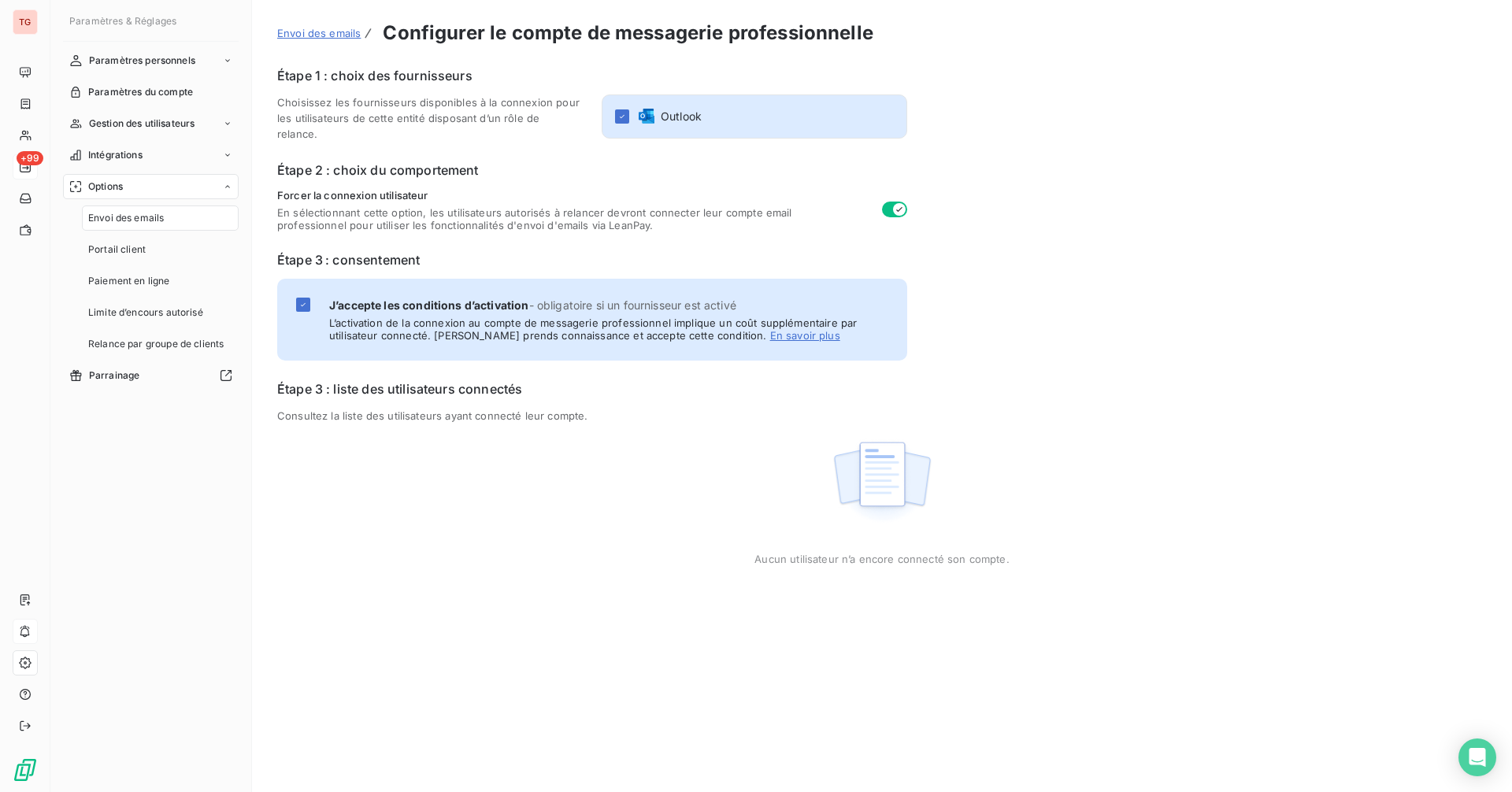
click at [158, 217] on span "Envoi des emails" at bounding box center [125, 217] width 75 height 14
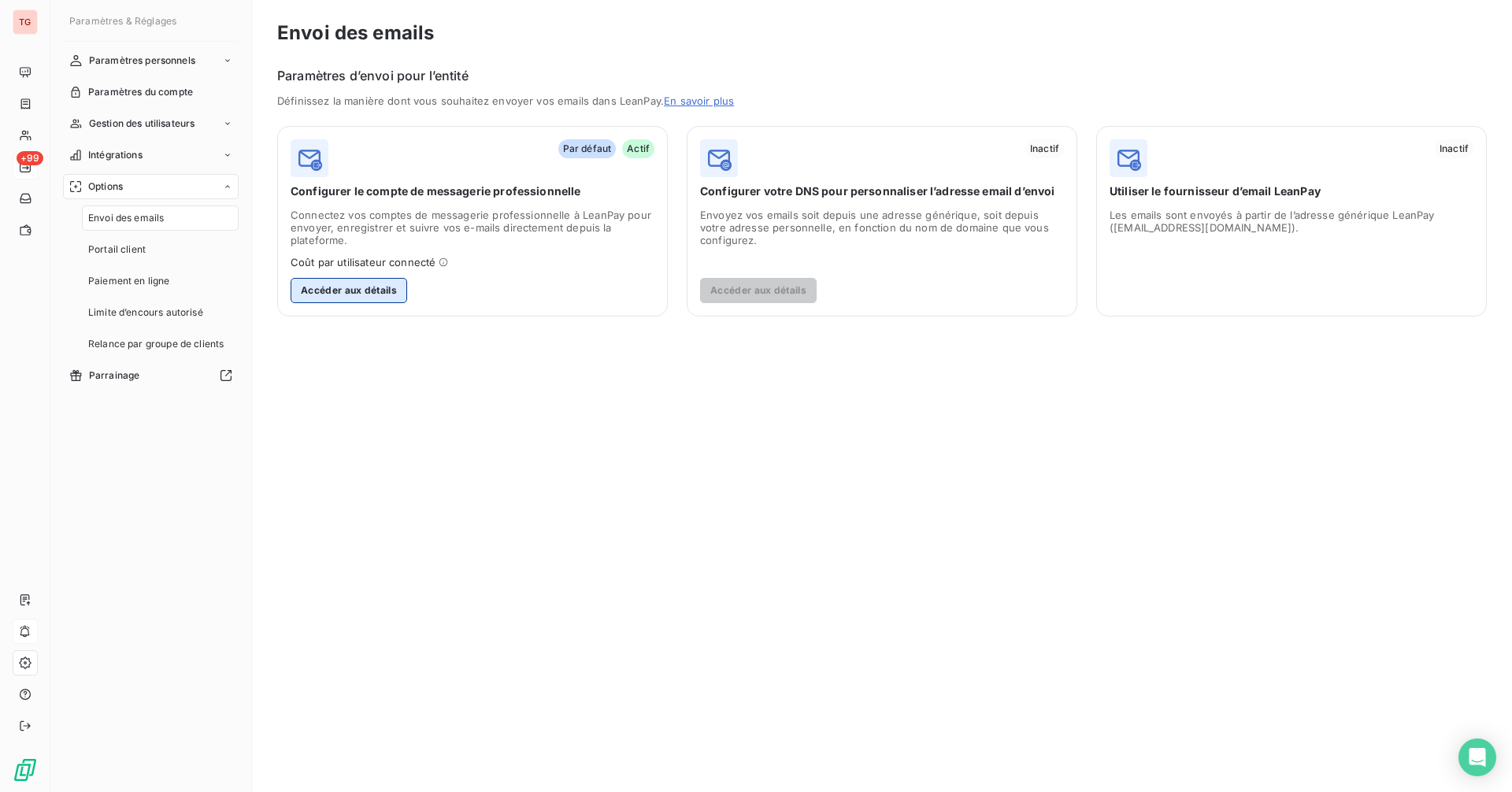
click at [370, 293] on button "Accéder aux détails" at bounding box center [349, 290] width 116 height 25
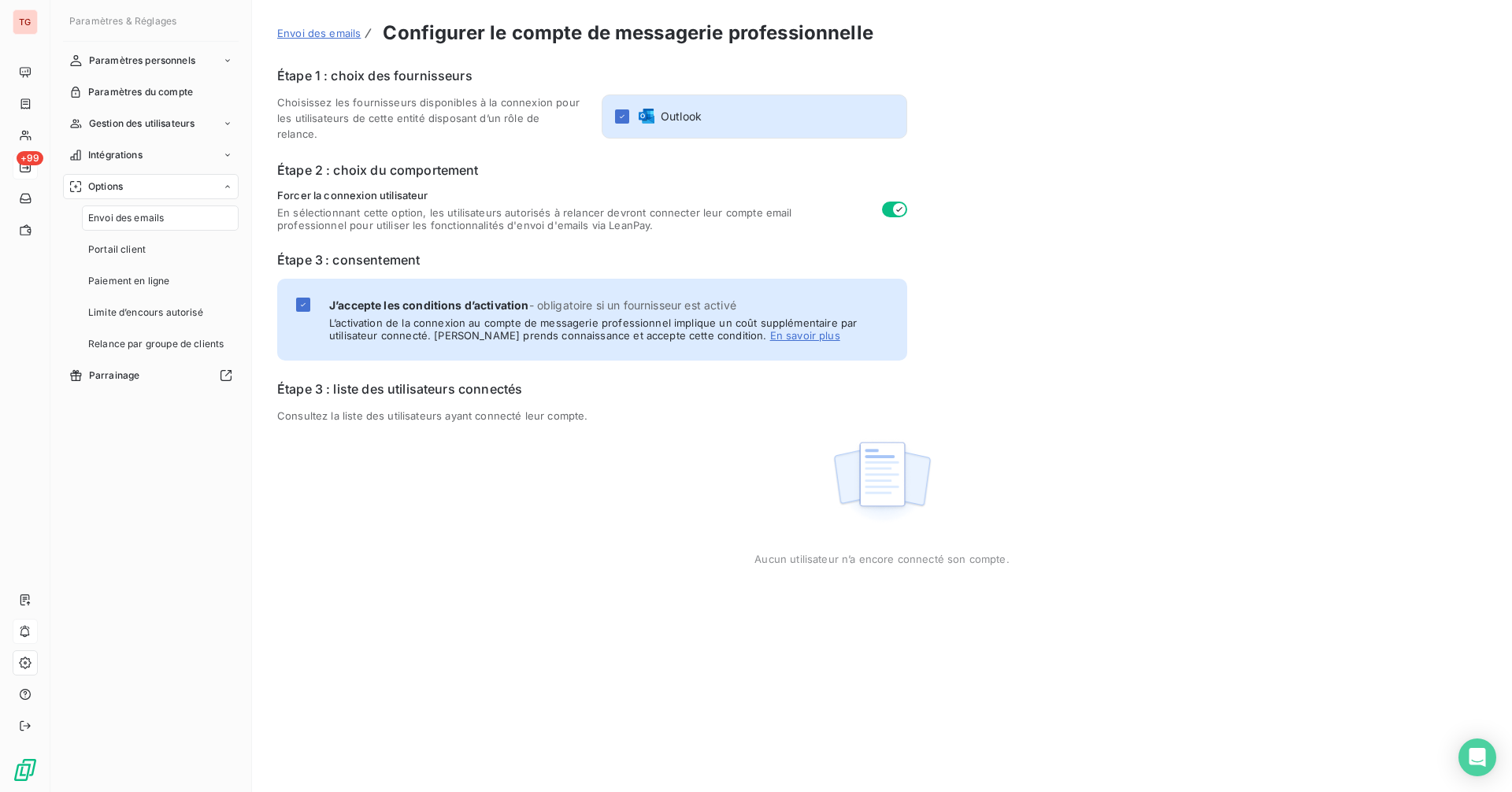
click at [687, 119] on span "Outlook" at bounding box center [681, 116] width 41 height 16
click at [436, 401] on section "Étape 3 : liste des utilisateurs connectés Consultez la liste des utilisateurs …" at bounding box center [881, 473] width 1210 height 186
click at [146, 246] on div "Portail client" at bounding box center [160, 249] width 156 height 25
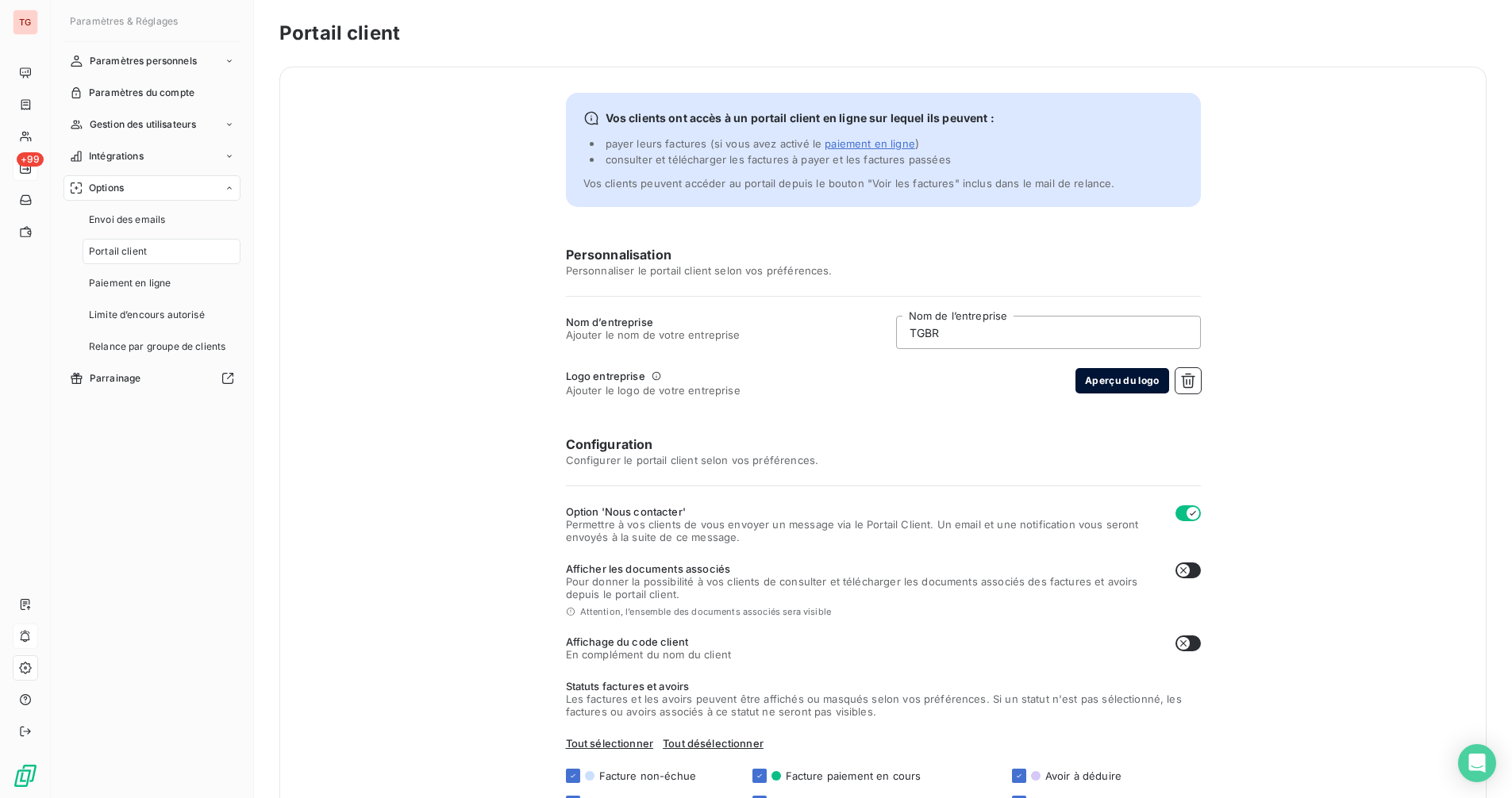
click at [1127, 376] on button "Aperçu du logo" at bounding box center [1122, 381] width 93 height 25
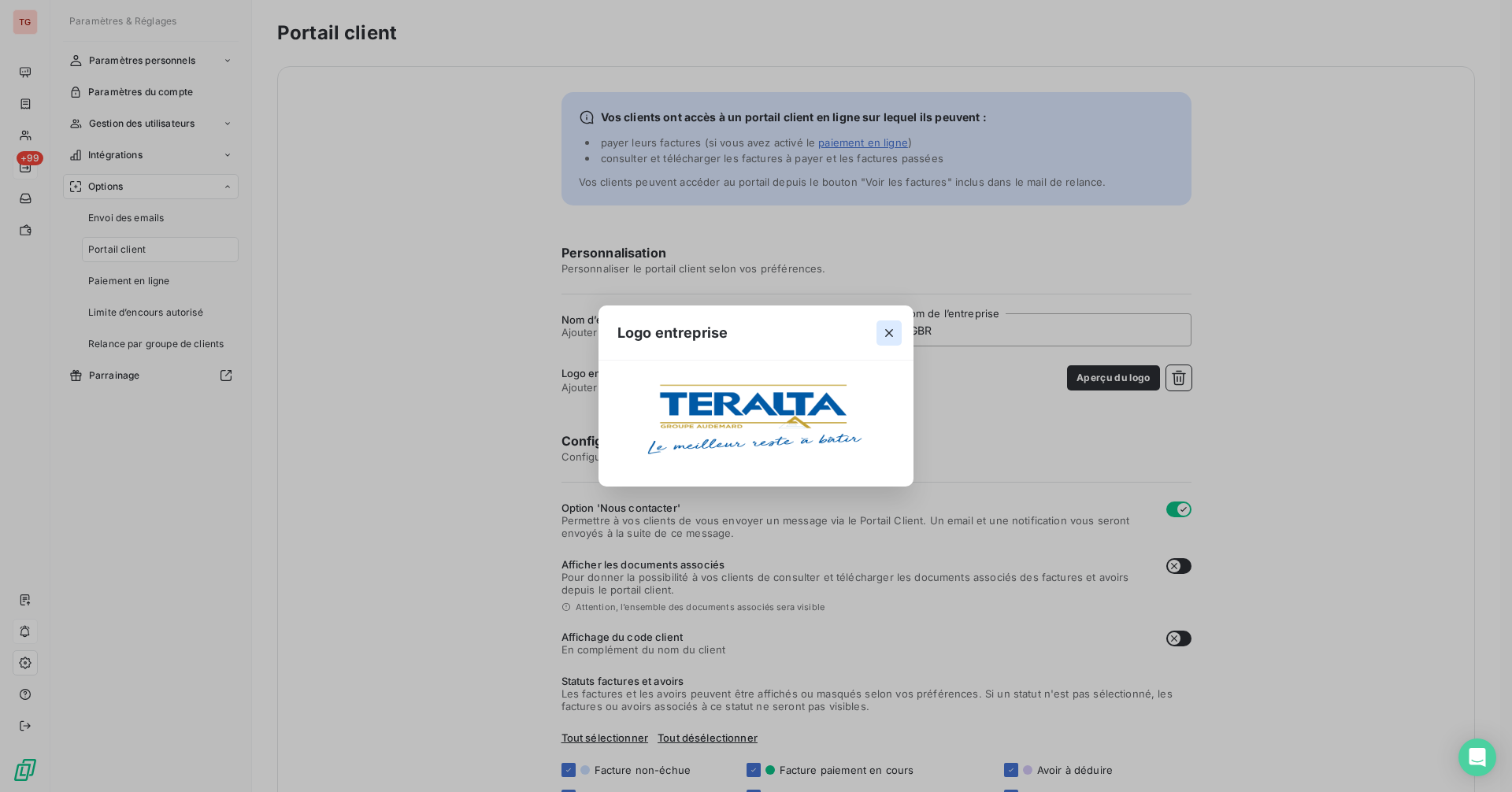
click at [885, 330] on icon "button" at bounding box center [889, 333] width 16 height 16
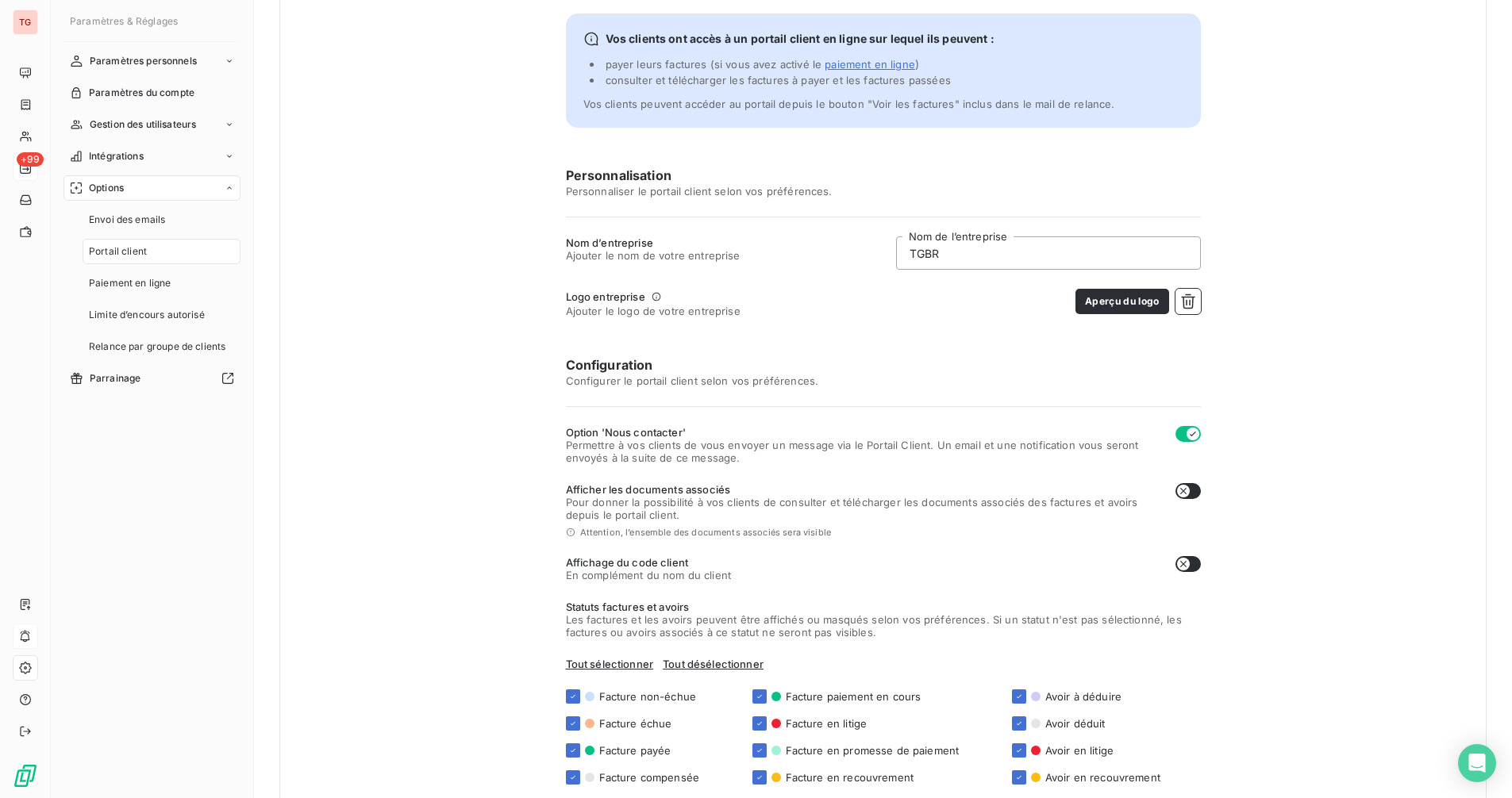
scroll to position [158, 0]
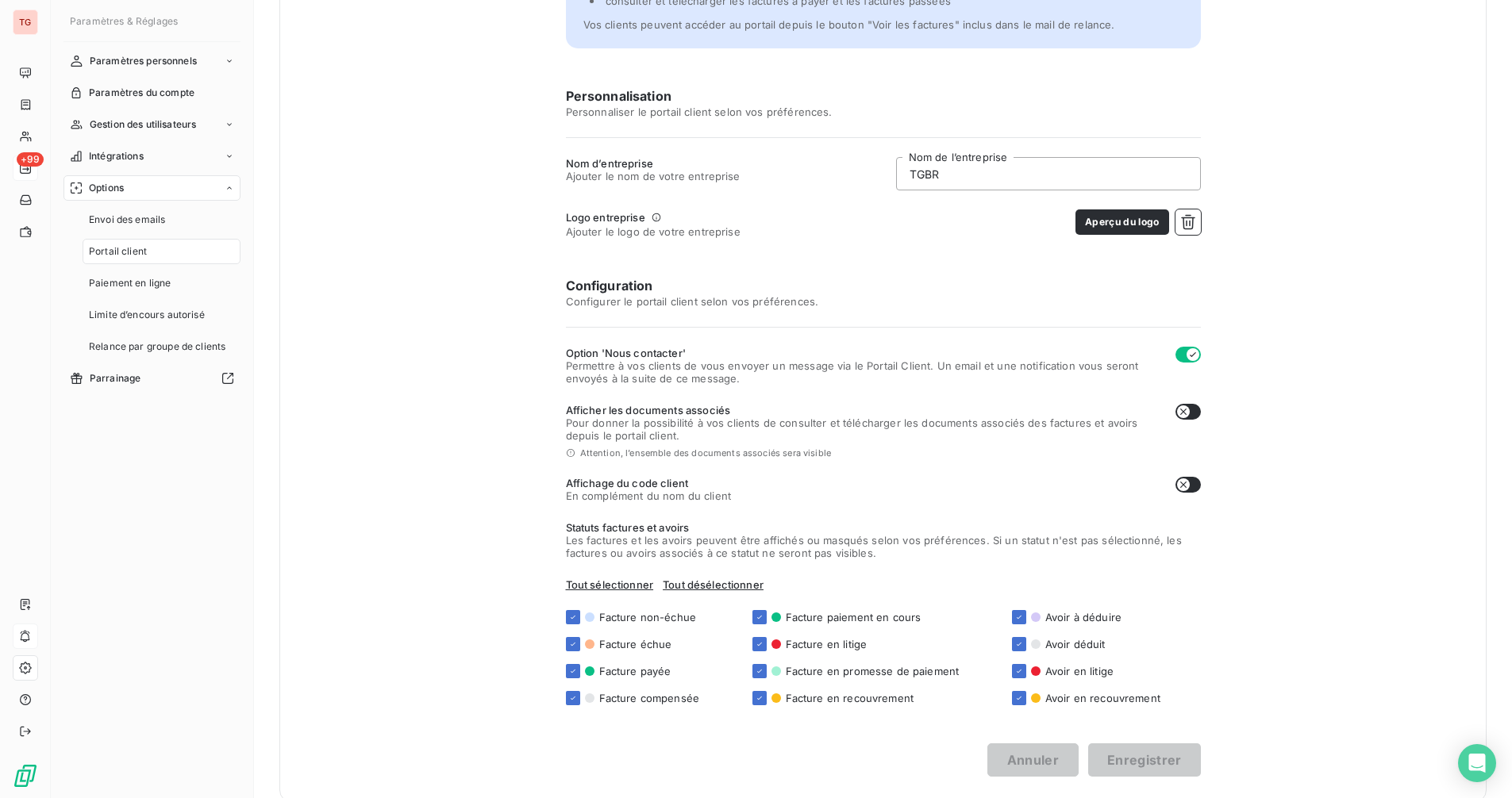
click at [1180, 410] on icon "button" at bounding box center [1183, 411] width 13 height 13
checkbox input "true"
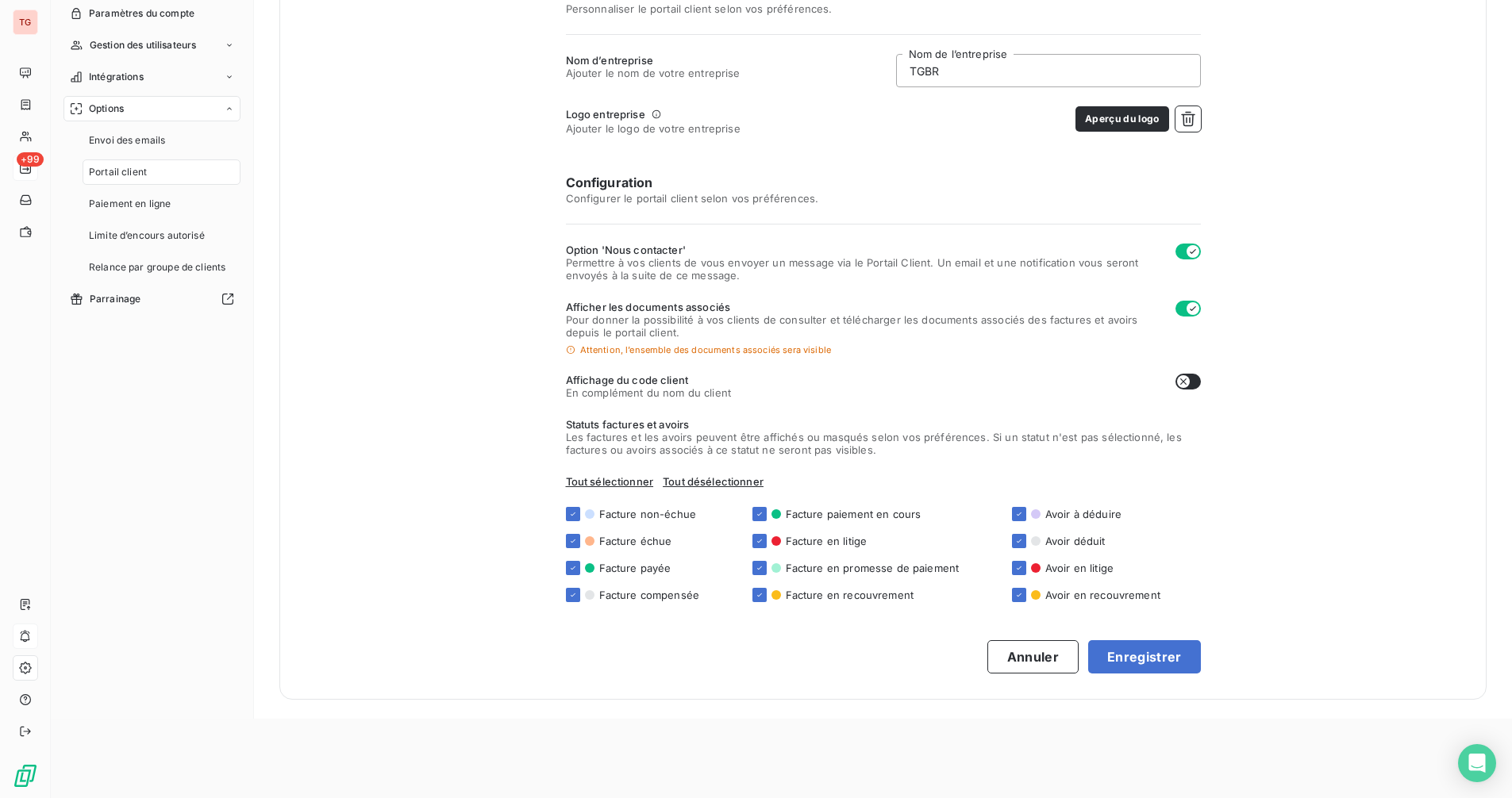
scroll to position [80, 0]
click at [1134, 656] on button "Enregistrer" at bounding box center [1145, 656] width 113 height 34
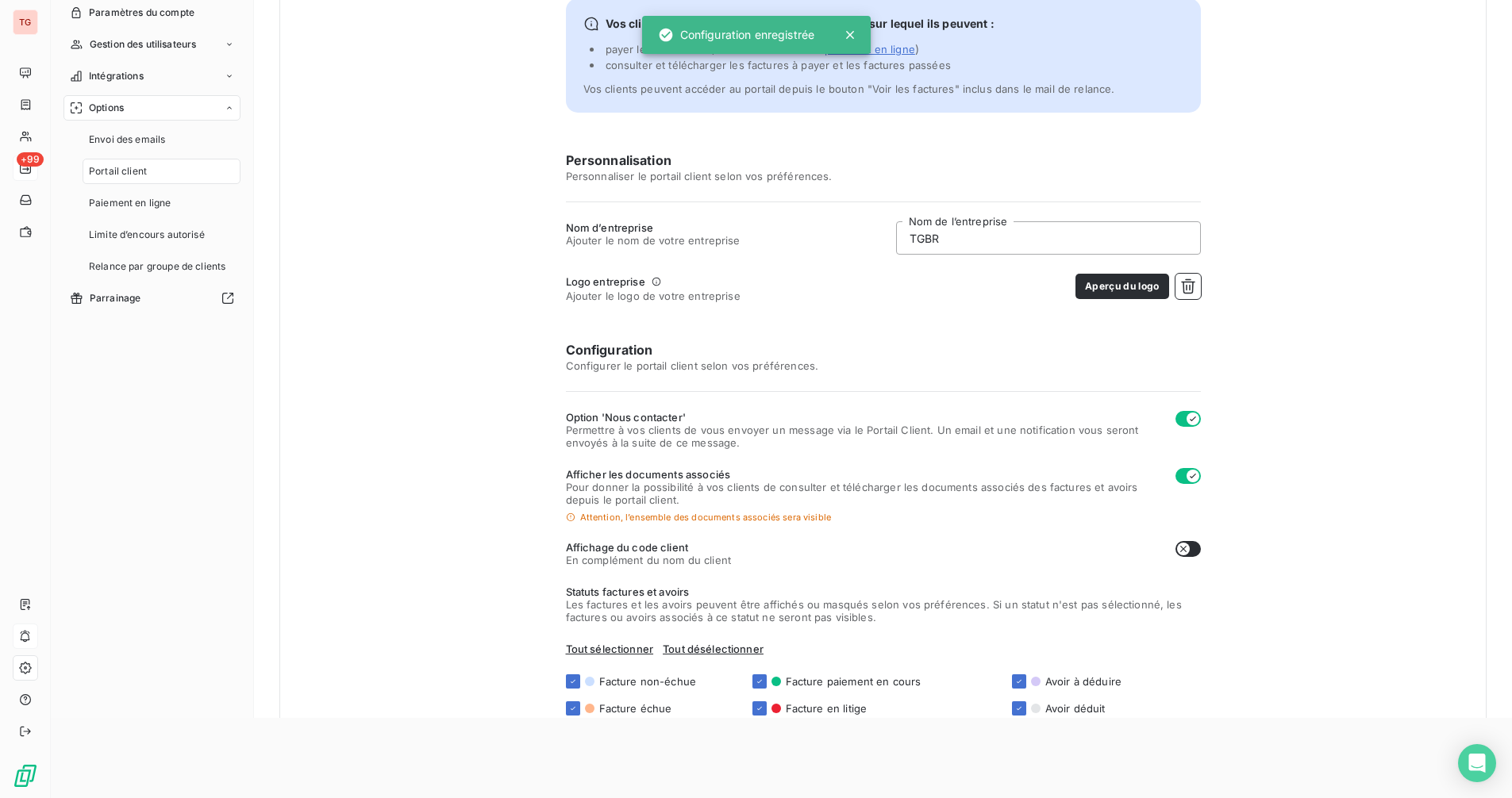
scroll to position [0, 0]
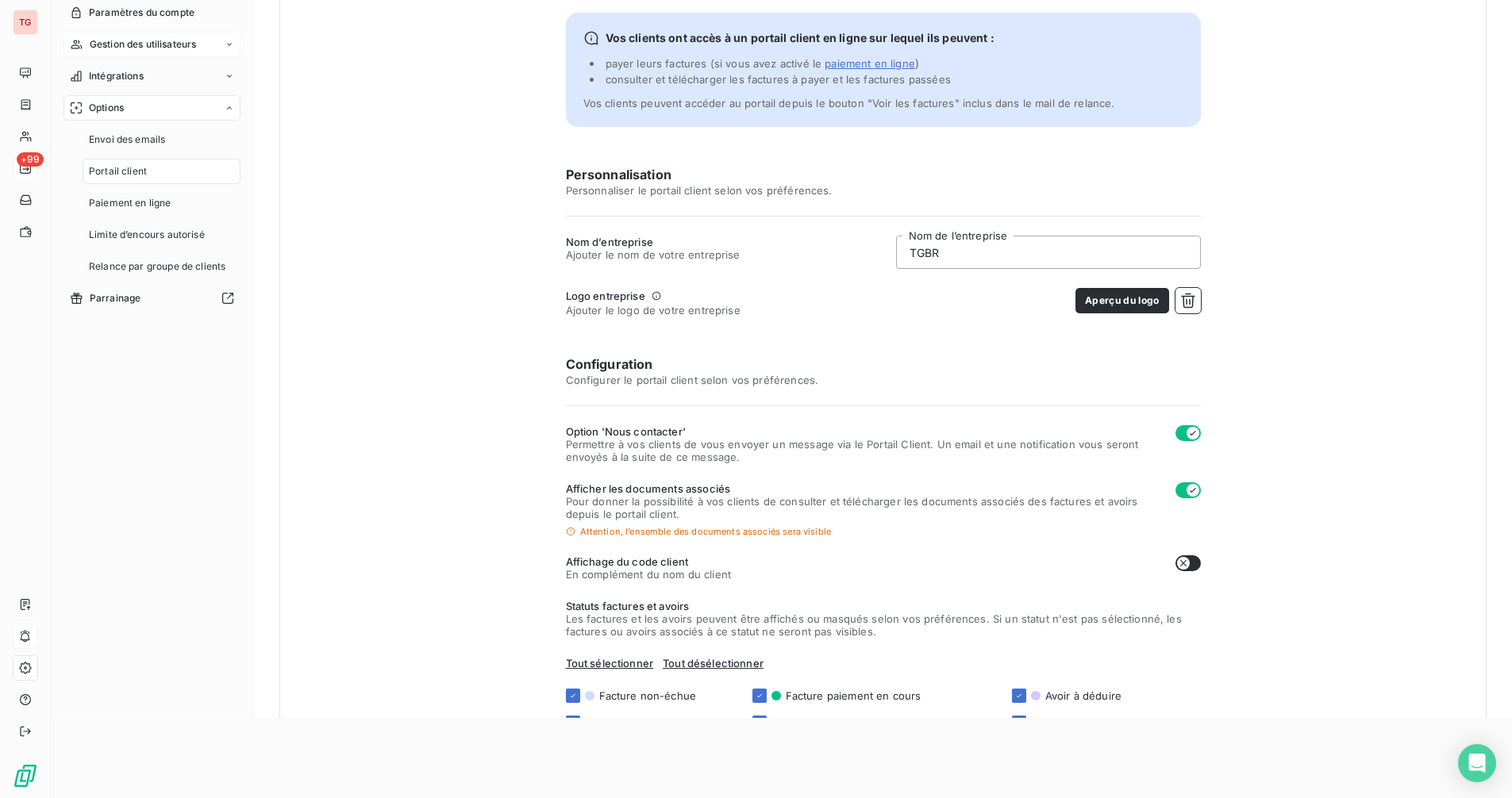
click at [223, 42] on div "Gestion des utilisateurs" at bounding box center [152, 45] width 177 height 25
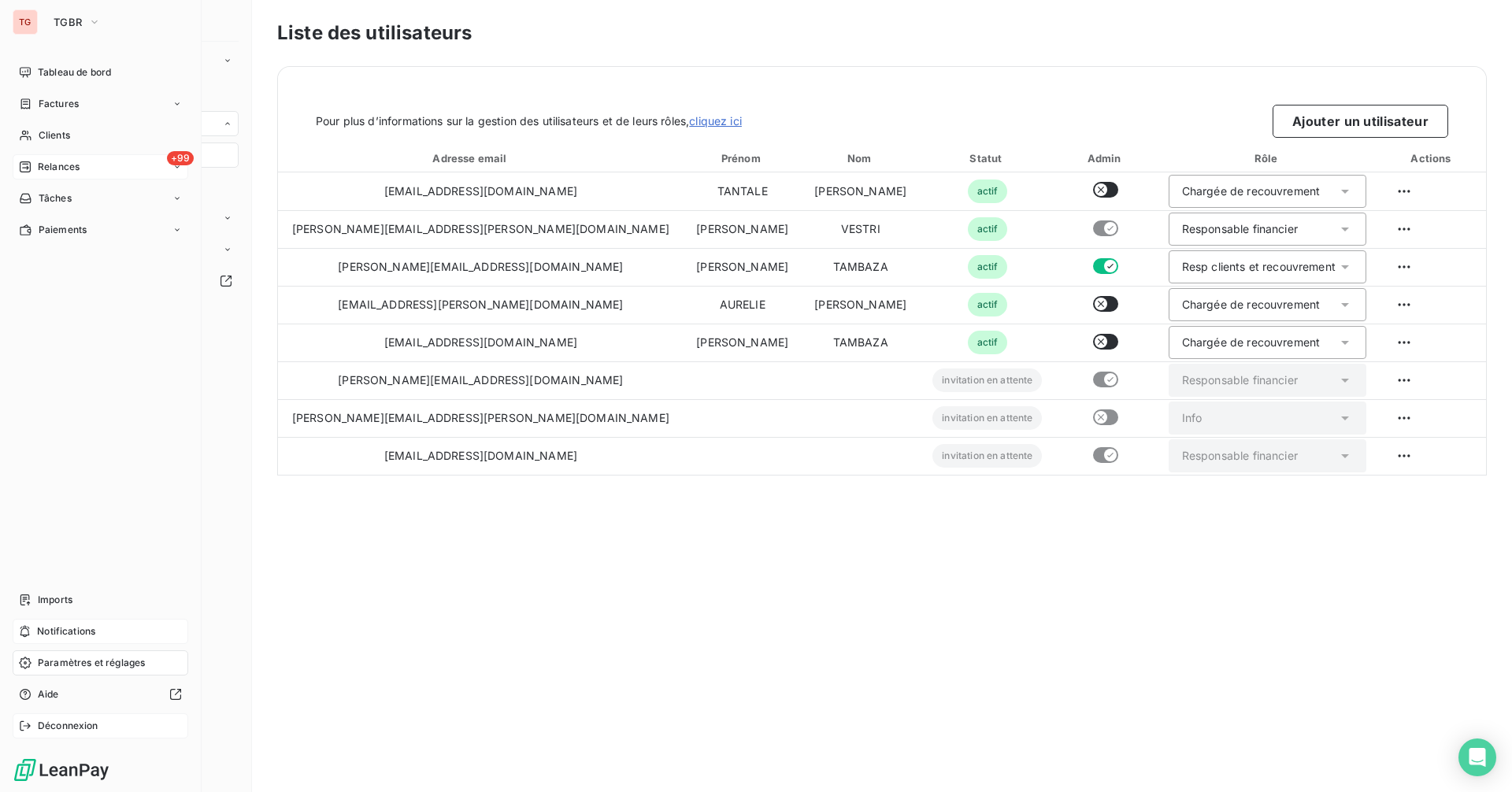
click at [79, 726] on span "Déconnexion" at bounding box center [68, 726] width 61 height 14
